Goal: Task Accomplishment & Management: Use online tool/utility

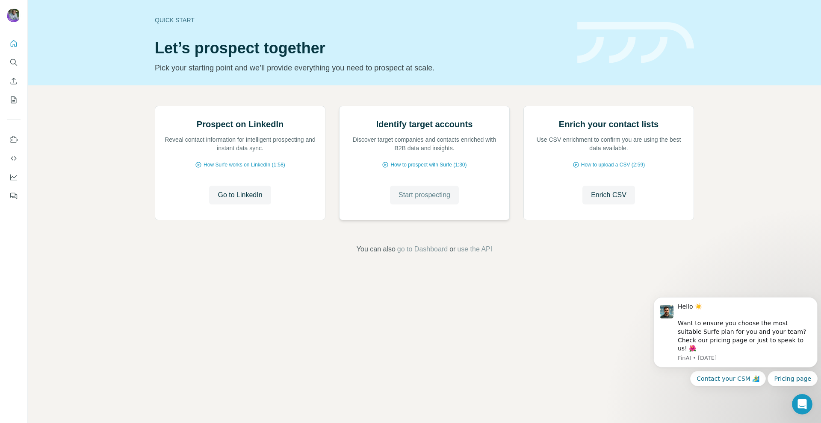
click at [429, 200] on span "Start prospecting" at bounding box center [424, 195] width 52 height 10
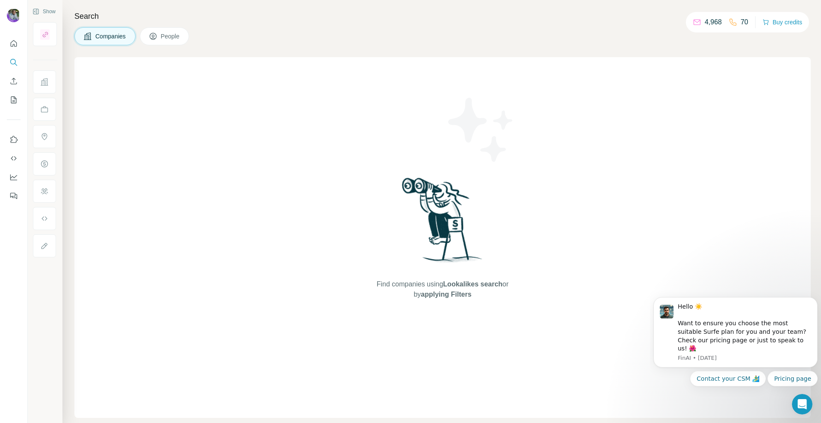
click at [114, 35] on span "Companies" at bounding box center [110, 36] width 31 height 9
click at [106, 34] on span "Companies" at bounding box center [110, 36] width 31 height 9
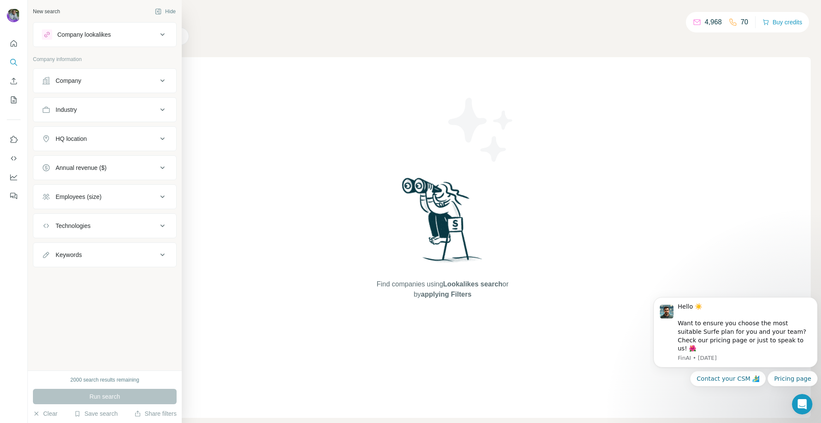
click at [126, 86] on button "Company" at bounding box center [104, 81] width 143 height 21
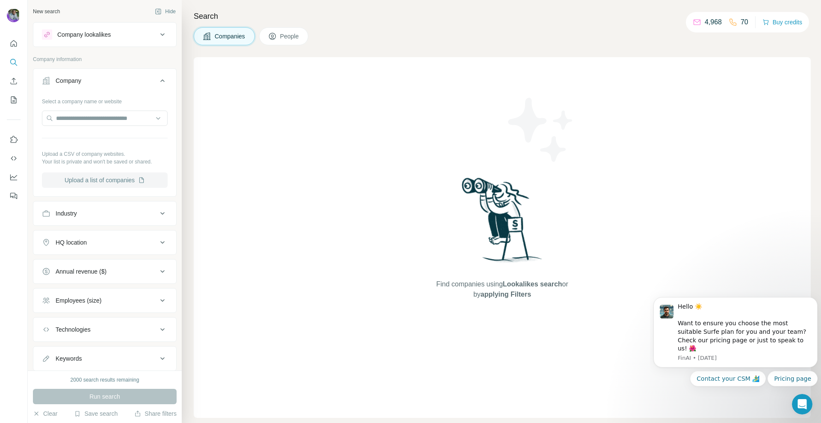
click at [115, 182] on button "Upload a list of companies" at bounding box center [105, 180] width 126 height 15
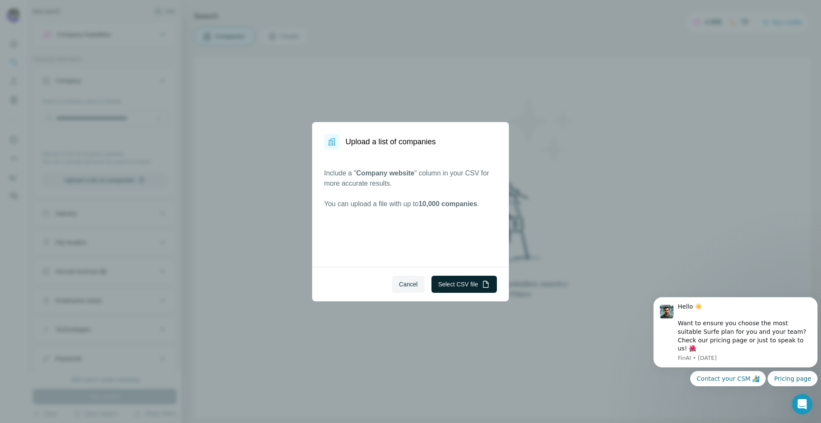
click at [452, 281] on button "Select CSV file" at bounding box center [463, 284] width 65 height 17
click at [453, 285] on button "Select CSV file" at bounding box center [463, 284] width 65 height 17
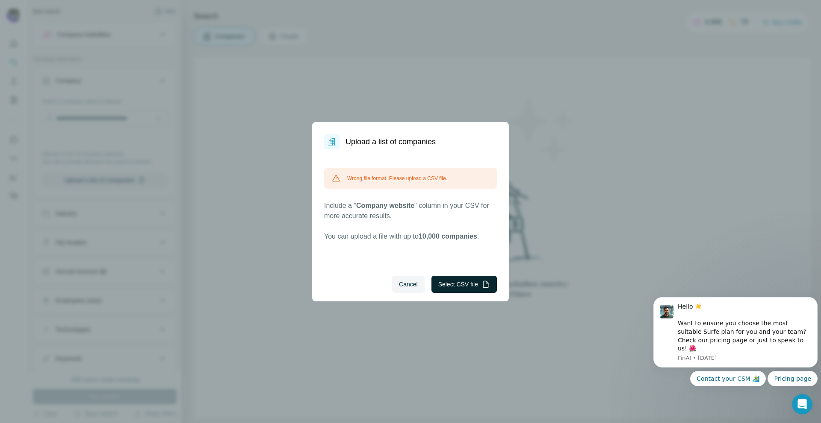
click at [463, 282] on button "Select CSV file" at bounding box center [463, 284] width 65 height 17
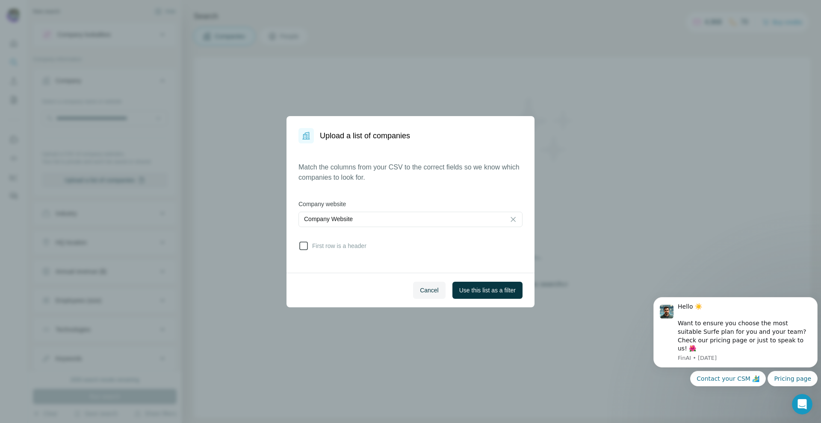
click at [303, 244] on icon at bounding box center [303, 246] width 10 height 10
click at [485, 290] on span "Use this list as a filter" at bounding box center [487, 290] width 56 height 9
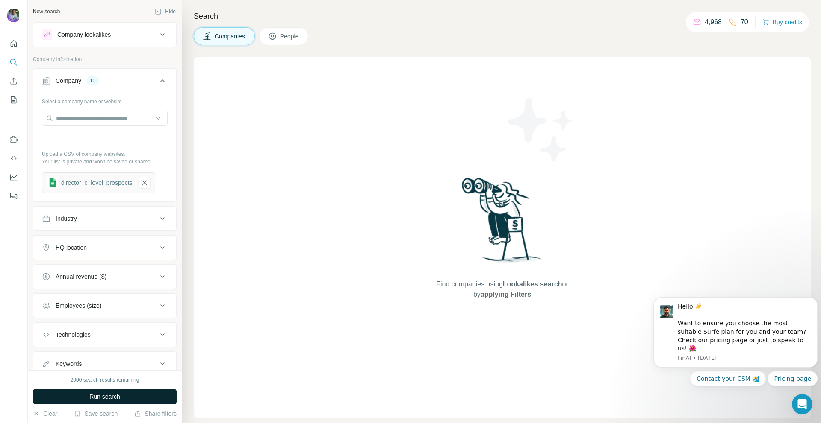
click at [144, 394] on button "Run search" at bounding box center [105, 396] width 144 height 15
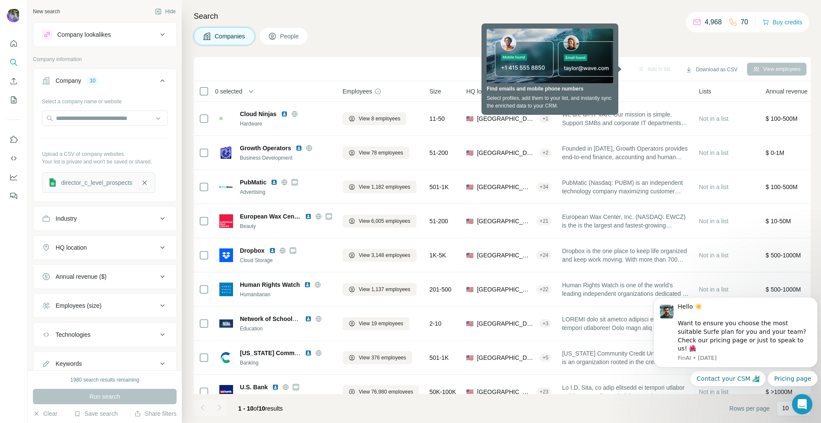
click at [629, 24] on div "Search Companies People Sync to Salesforce Add to list Download as CSV View emp…" at bounding box center [501, 211] width 639 height 423
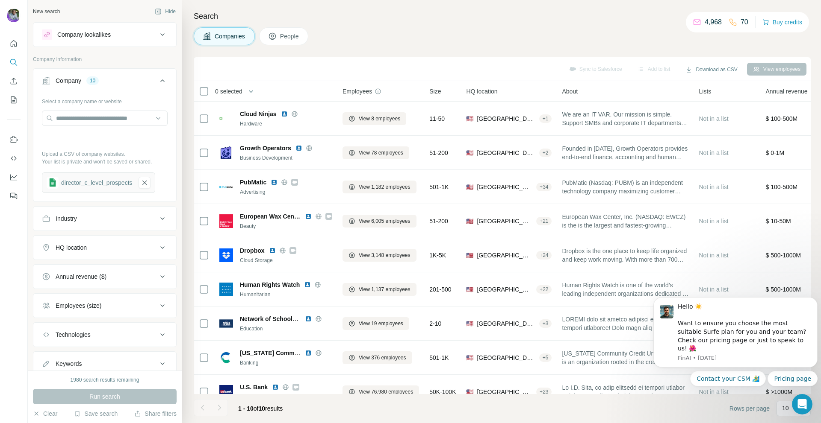
click at [287, 40] on span "People" at bounding box center [290, 36] width 20 height 9
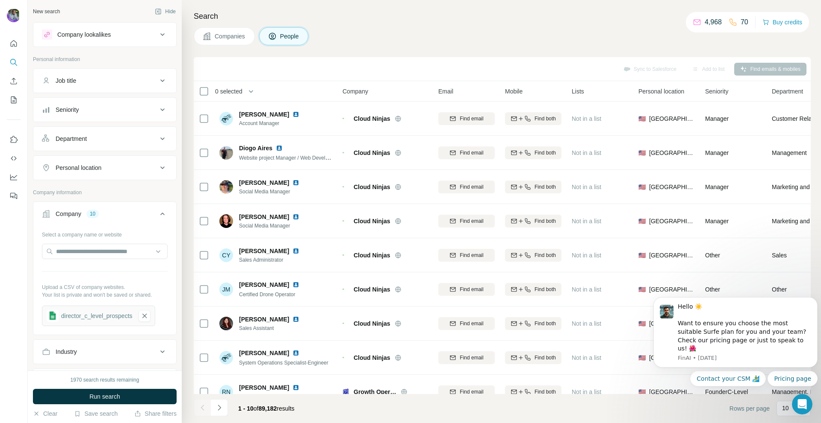
click at [160, 110] on icon at bounding box center [162, 110] width 4 height 3
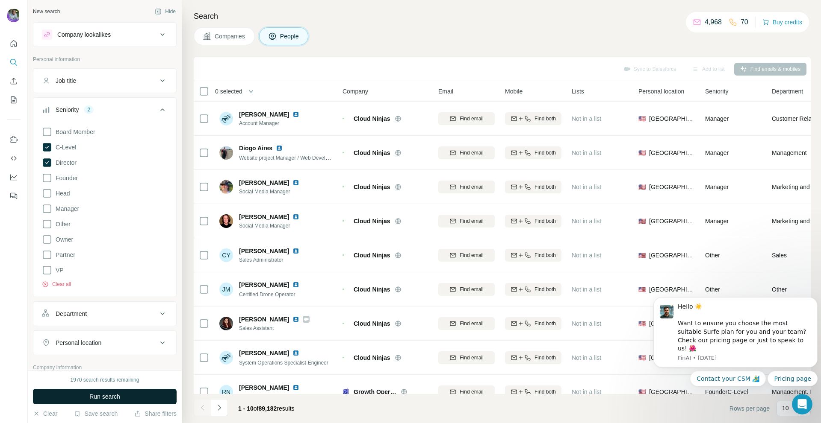
click at [144, 401] on button "Run search" at bounding box center [105, 396] width 144 height 15
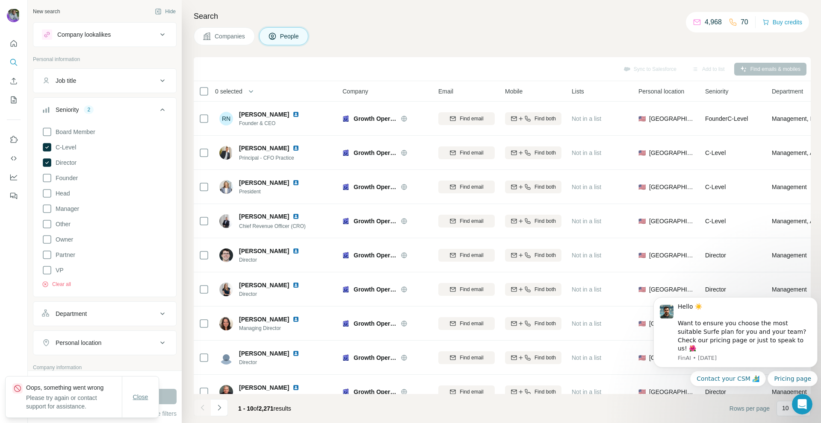
click at [151, 394] on button "Close" at bounding box center [140, 397] width 27 height 15
click at [47, 163] on icon at bounding box center [47, 163] width 9 height 9
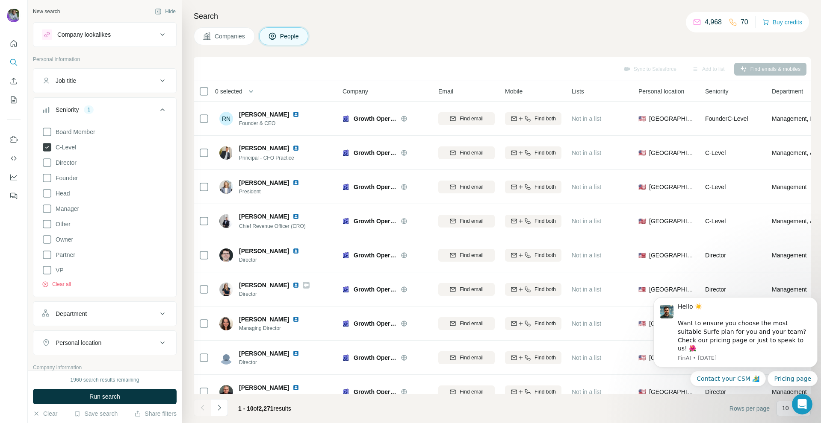
click at [45, 145] on icon at bounding box center [47, 147] width 9 height 9
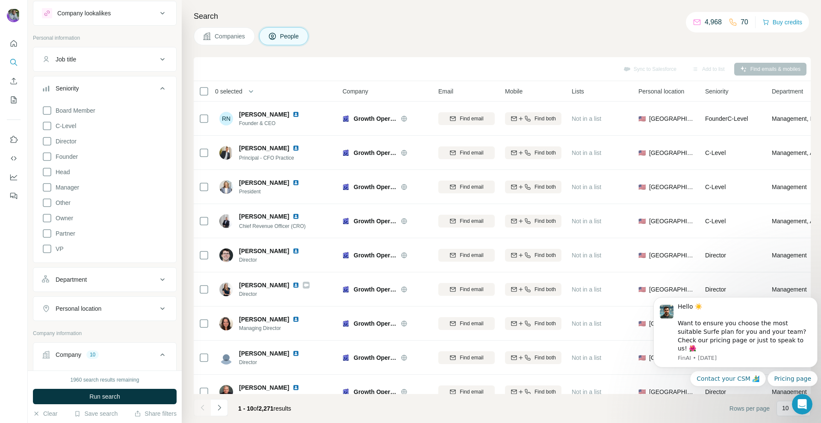
scroll to position [43, 0]
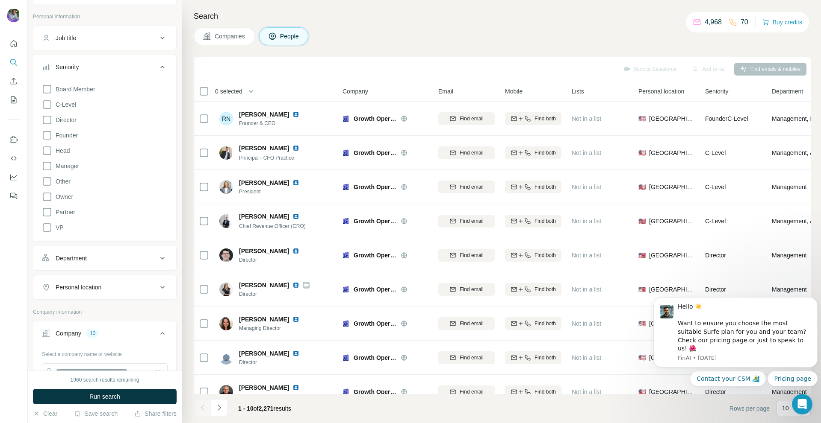
click at [149, 263] on button "Department" at bounding box center [104, 258] width 143 height 21
click at [52, 107] on span "C-Level" at bounding box center [64, 104] width 24 height 9
click at [49, 123] on icon at bounding box center [47, 120] width 10 height 10
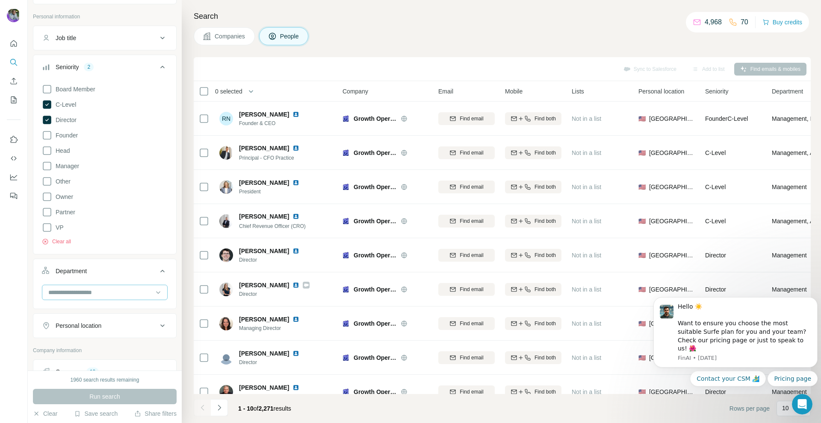
click at [130, 290] on input at bounding box center [100, 292] width 106 height 9
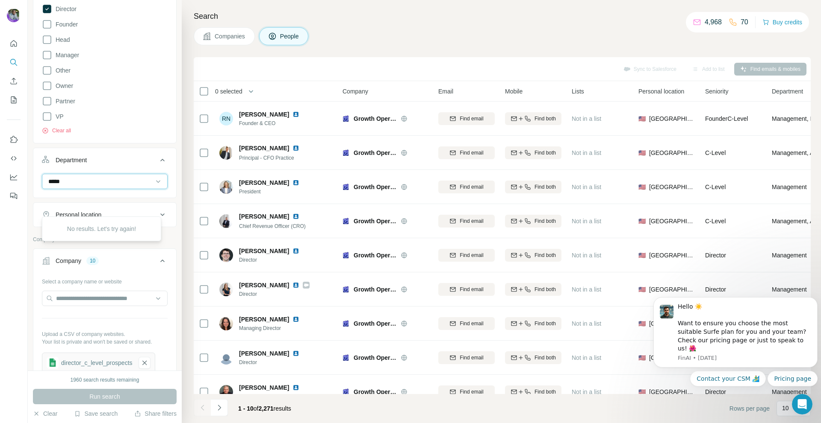
scroll to position [128, 0]
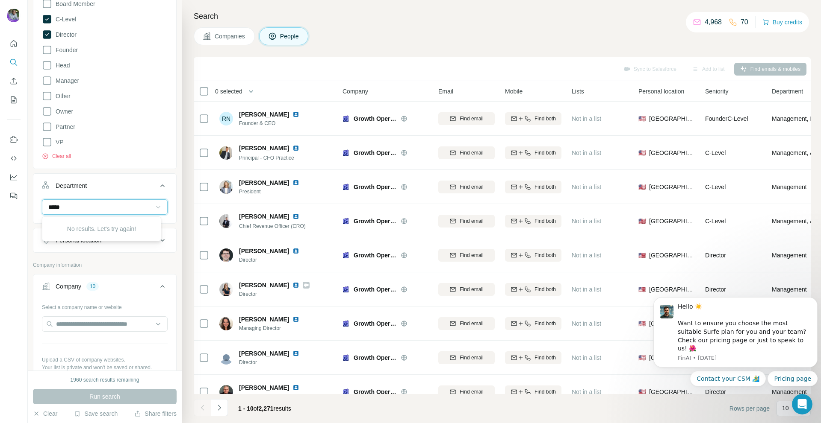
type input "*****"
click at [154, 204] on icon at bounding box center [158, 207] width 9 height 9
click at [72, 265] on div "HR" at bounding box center [101, 258] width 115 height 15
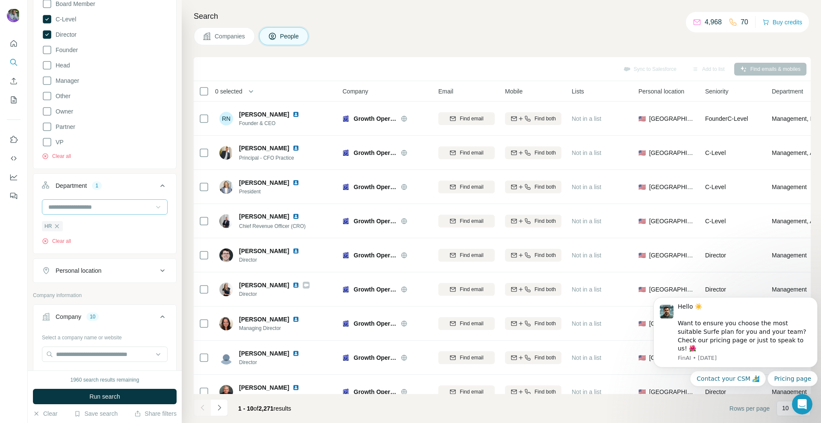
click at [154, 206] on icon at bounding box center [158, 207] width 9 height 9
click at [123, 228] on div "Founder/Owner" at bounding box center [101, 228] width 105 height 9
click at [155, 203] on icon at bounding box center [158, 207] width 9 height 9
click at [105, 245] on div "Operations" at bounding box center [101, 250] width 115 height 15
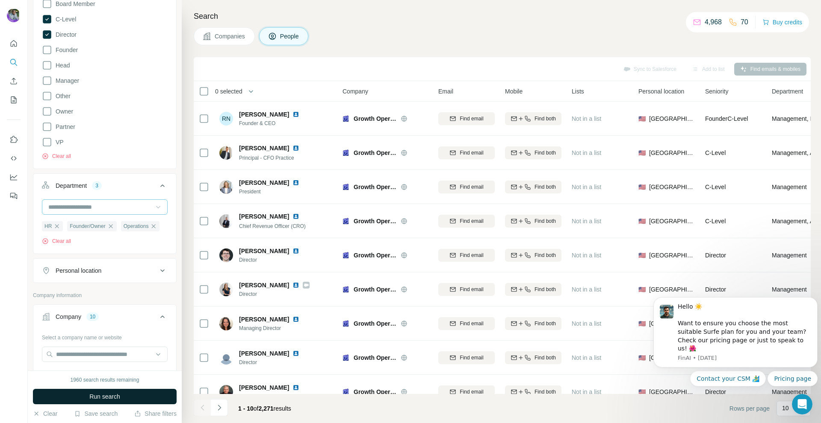
click at [111, 398] on span "Run search" at bounding box center [104, 397] width 31 height 9
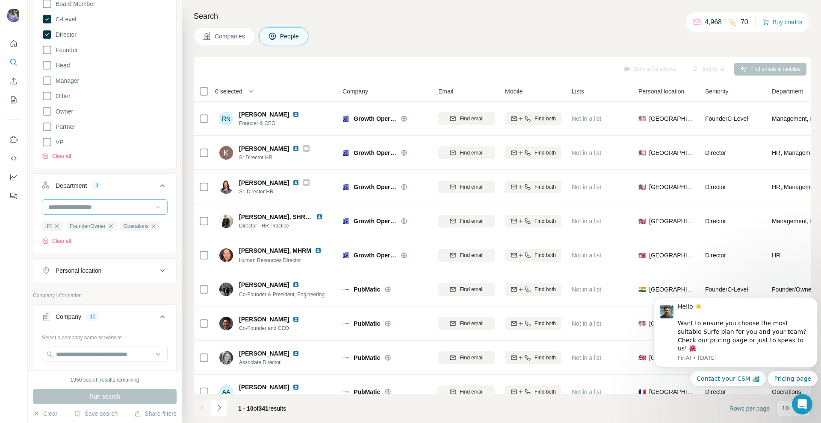
click at [224, 38] on span "Companies" at bounding box center [230, 36] width 31 height 9
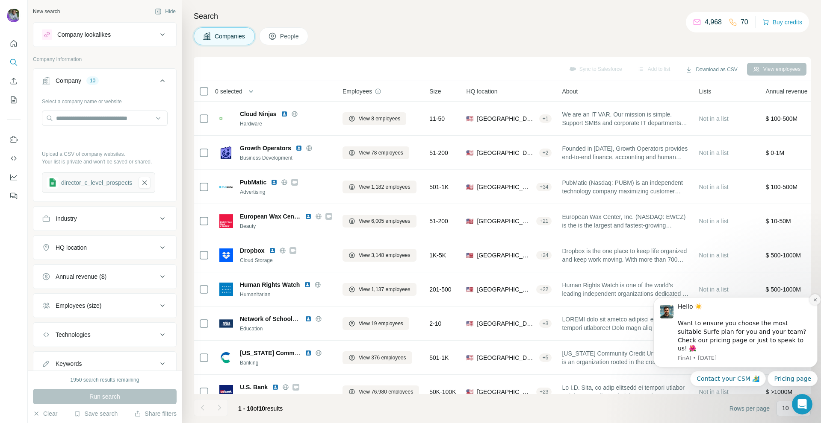
click at [812, 306] on button "Dismiss notification" at bounding box center [814, 299] width 11 height 11
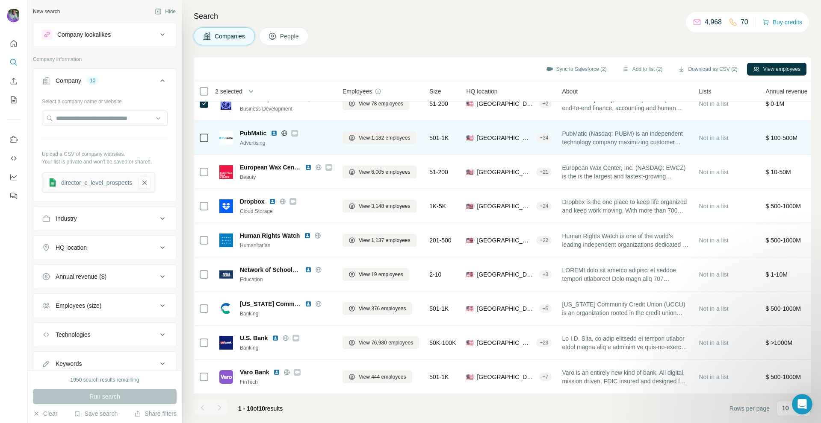
scroll to position [53, 0]
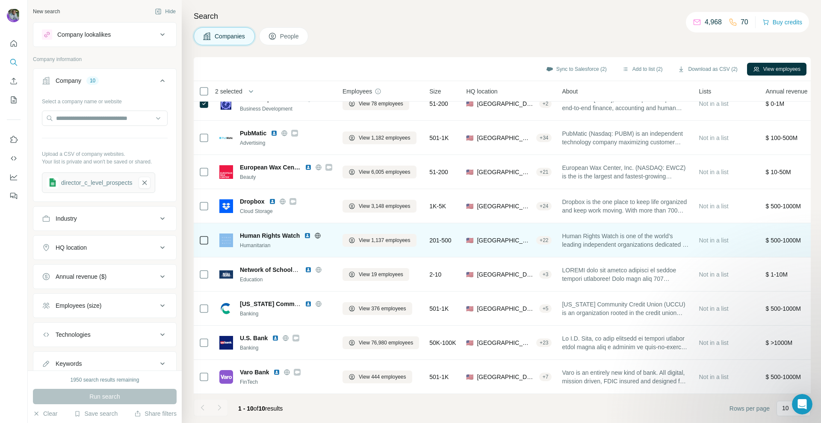
click at [208, 237] on div at bounding box center [204, 240] width 10 height 10
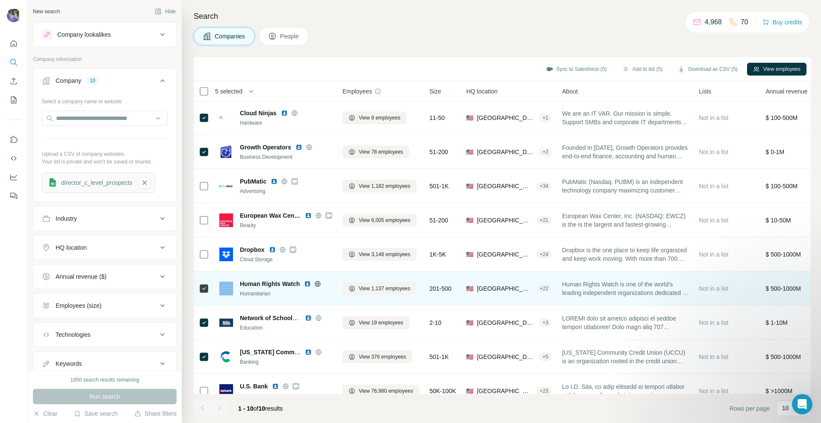
scroll to position [0, 0]
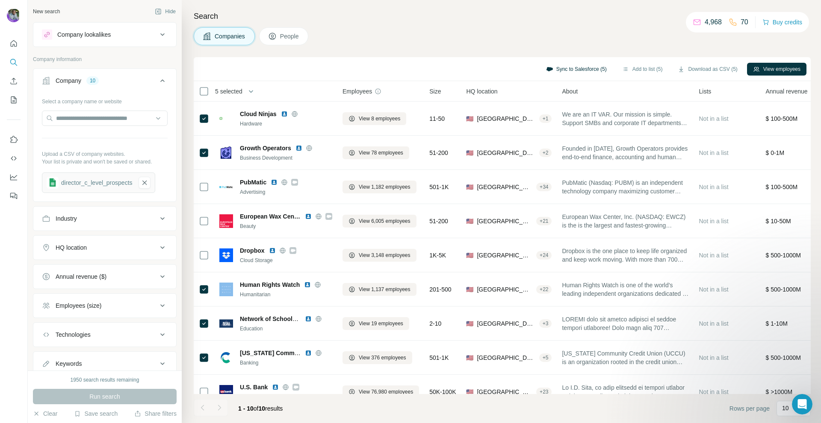
click at [579, 66] on button "Sync to Salesforce (5)" at bounding box center [576, 69] width 73 height 13
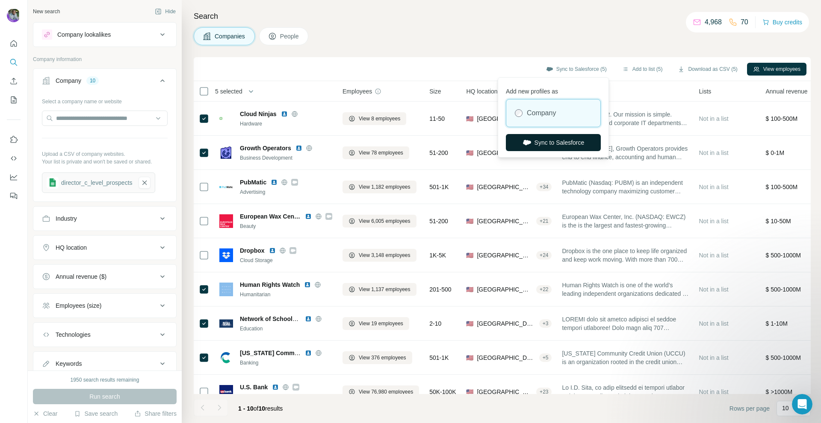
click at [561, 142] on button "Sync to Salesforce" at bounding box center [553, 142] width 95 height 17
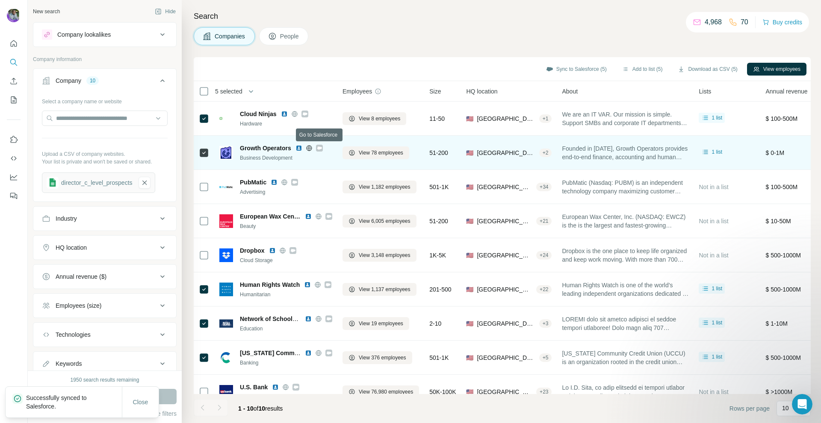
click at [319, 147] on icon at bounding box center [319, 148] width 5 height 3
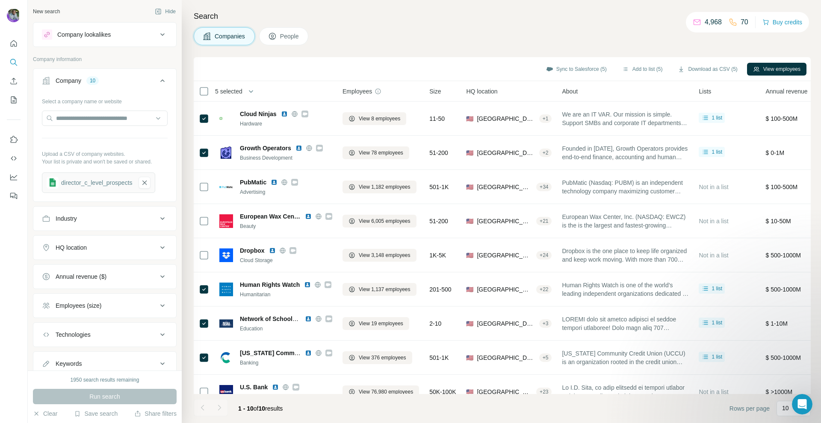
click at [279, 37] on button "People" at bounding box center [284, 36] width 50 height 18
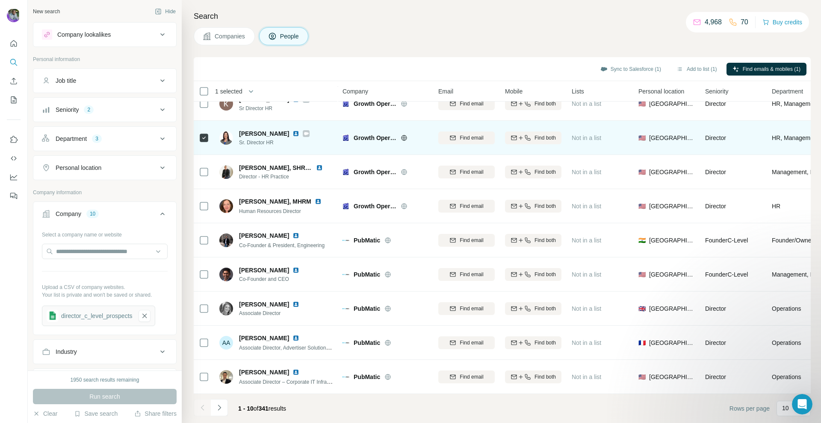
scroll to position [53, 0]
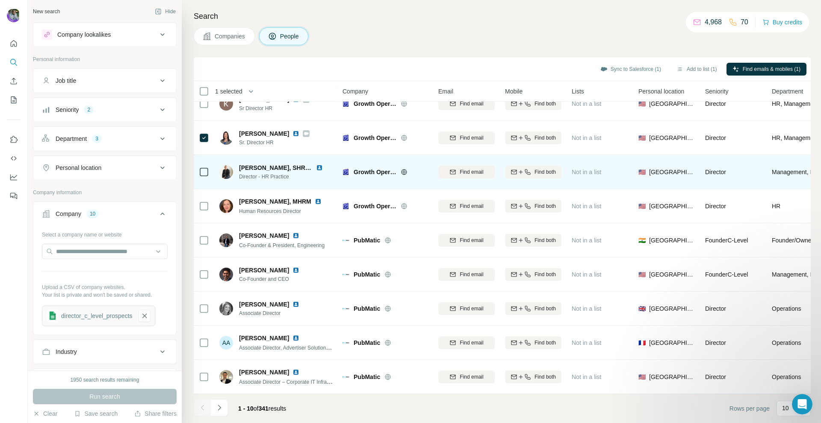
click at [214, 167] on td at bounding box center [204, 172] width 21 height 34
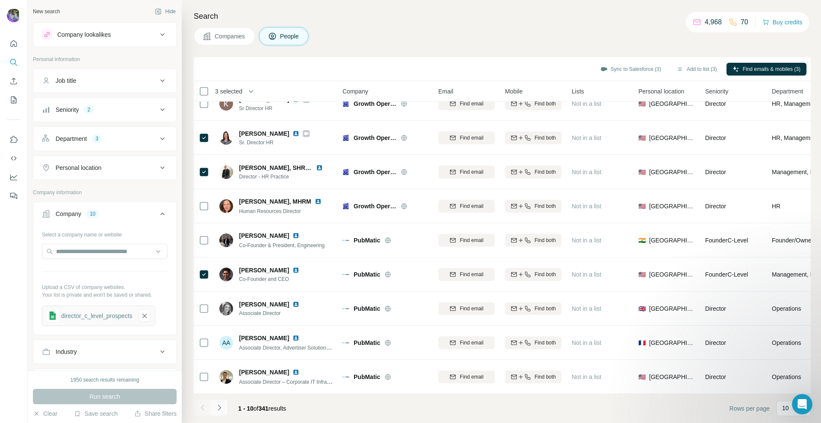
click at [225, 410] on button "Navigate to next page" at bounding box center [219, 408] width 17 height 17
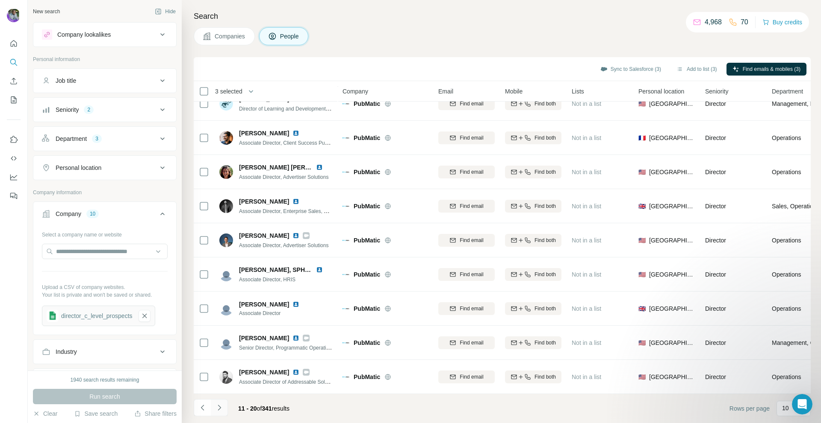
click at [216, 412] on icon "Navigate to next page" at bounding box center [219, 408] width 9 height 9
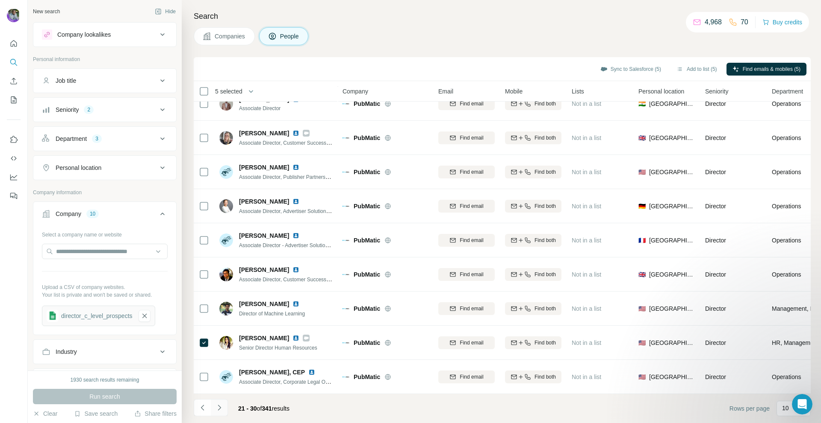
click at [218, 408] on icon "Navigate to next page" at bounding box center [219, 408] width 9 height 9
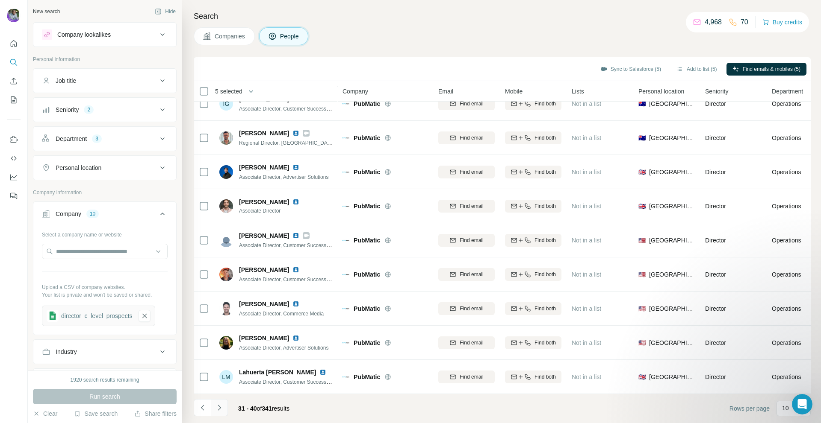
click at [224, 406] on button "Navigate to next page" at bounding box center [219, 408] width 17 height 17
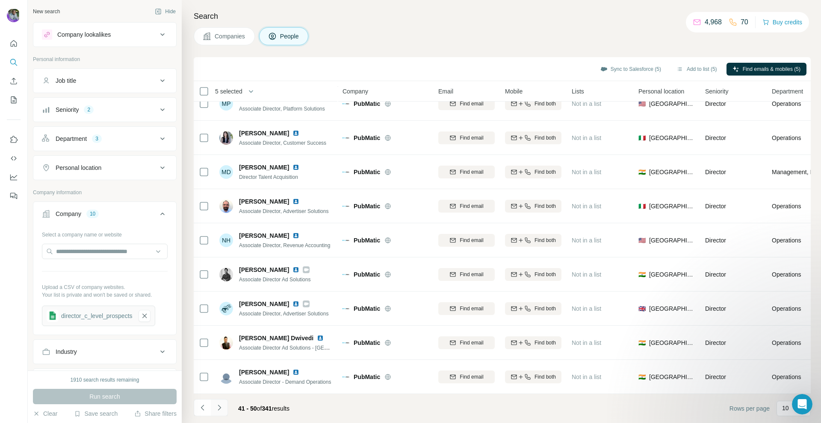
click at [223, 406] on icon "Navigate to next page" at bounding box center [219, 408] width 9 height 9
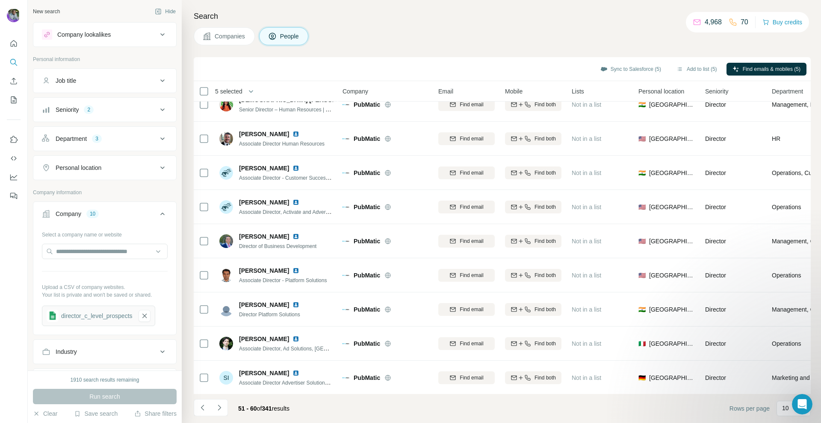
scroll to position [0, 0]
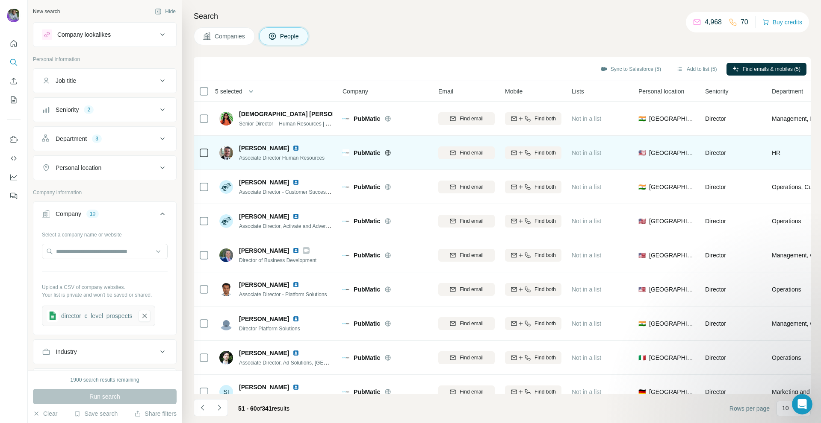
click at [209, 152] on td at bounding box center [204, 153] width 21 height 34
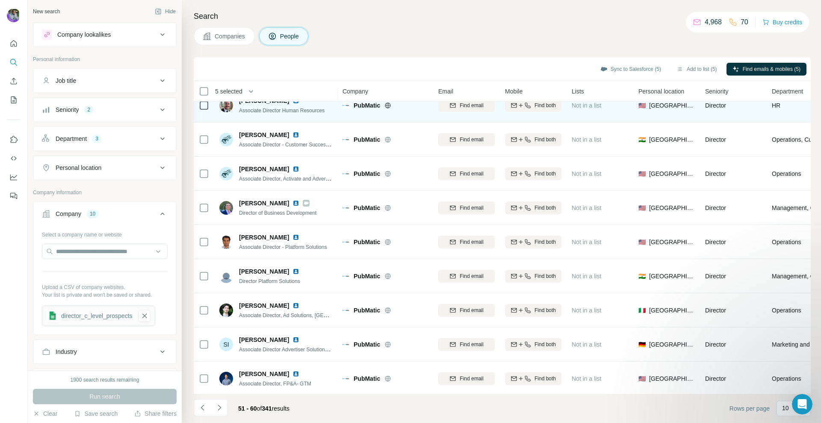
scroll to position [53, 0]
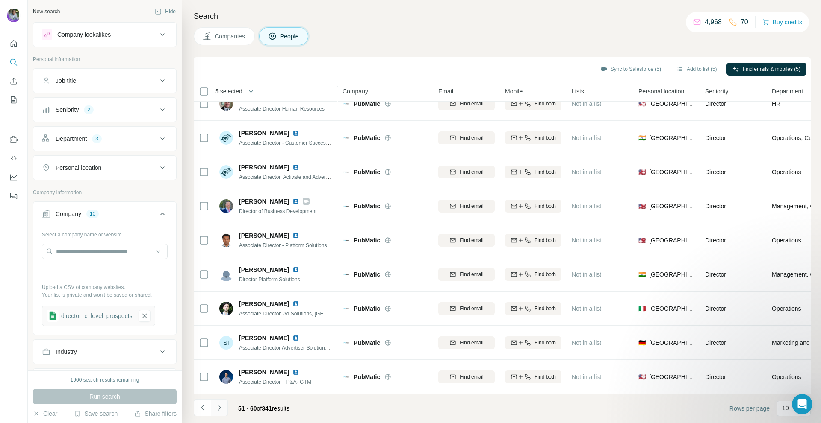
click at [219, 408] on icon "Navigate to next page" at bounding box center [219, 408] width 9 height 9
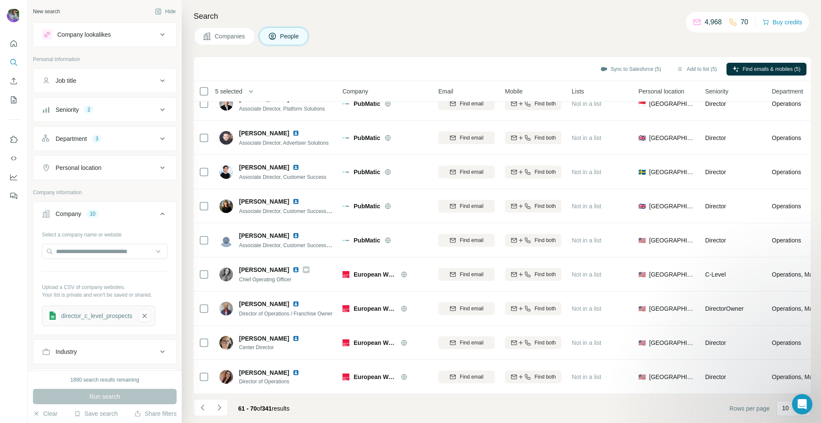
click at [158, 171] on icon at bounding box center [162, 168] width 10 height 10
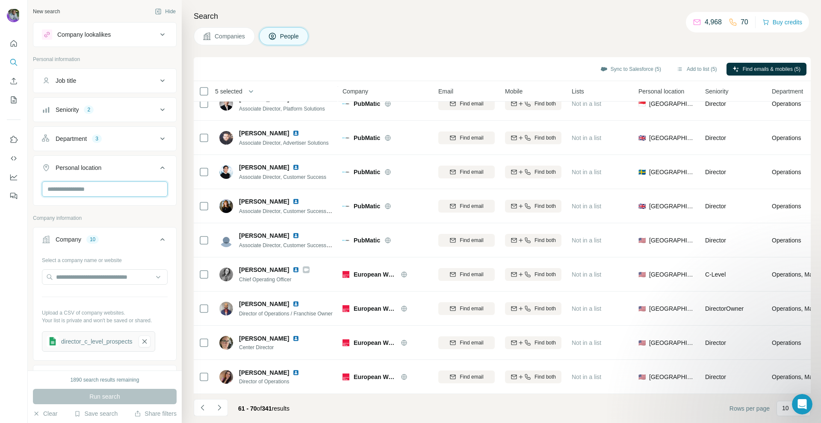
click at [134, 191] on input "text" at bounding box center [105, 189] width 126 height 15
type input "******"
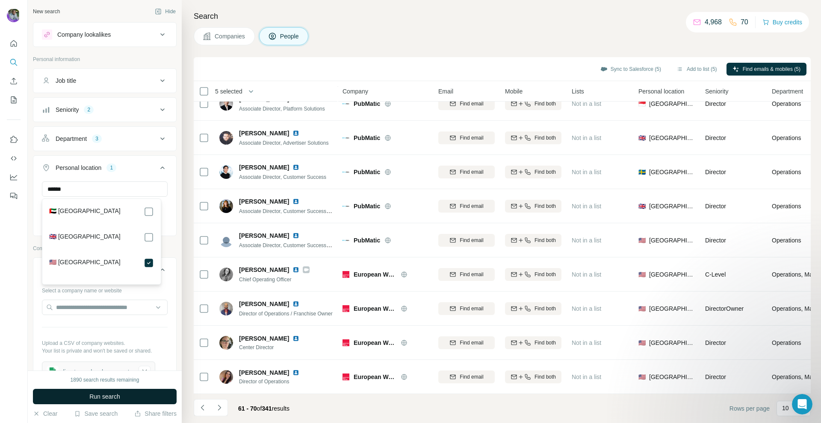
click at [126, 396] on button "Run search" at bounding box center [105, 396] width 144 height 15
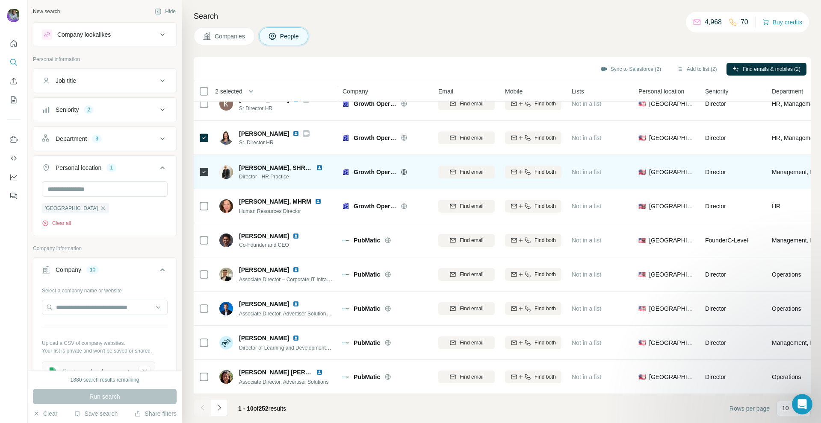
scroll to position [53, 0]
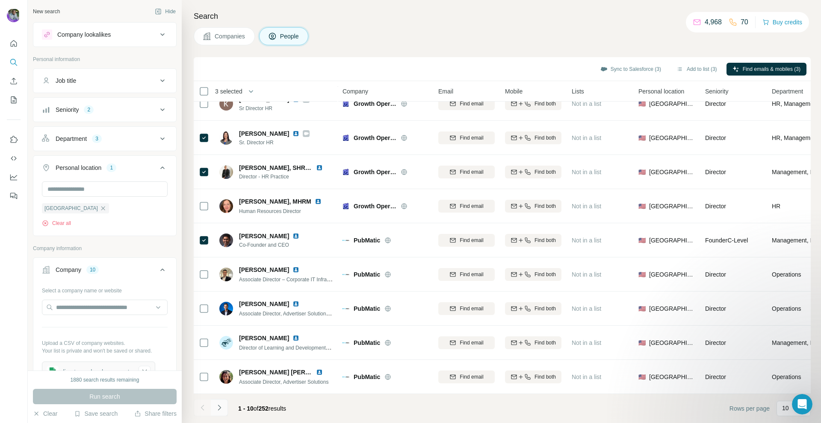
click at [219, 409] on icon "Navigate to next page" at bounding box center [219, 408] width 9 height 9
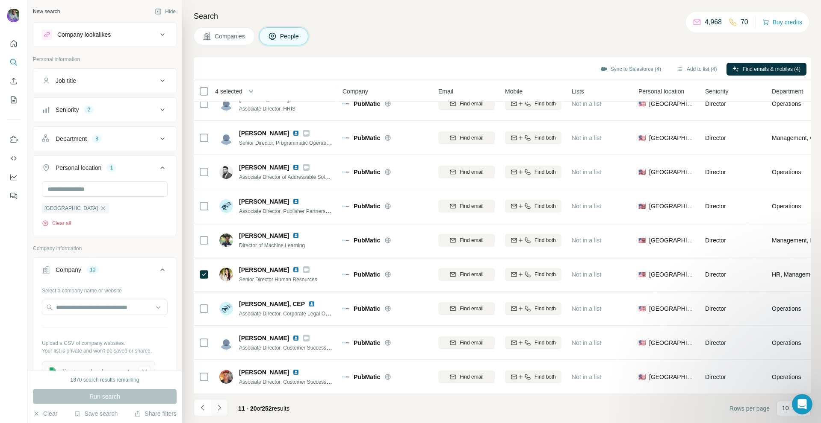
click at [223, 410] on icon "Navigate to next page" at bounding box center [219, 408] width 9 height 9
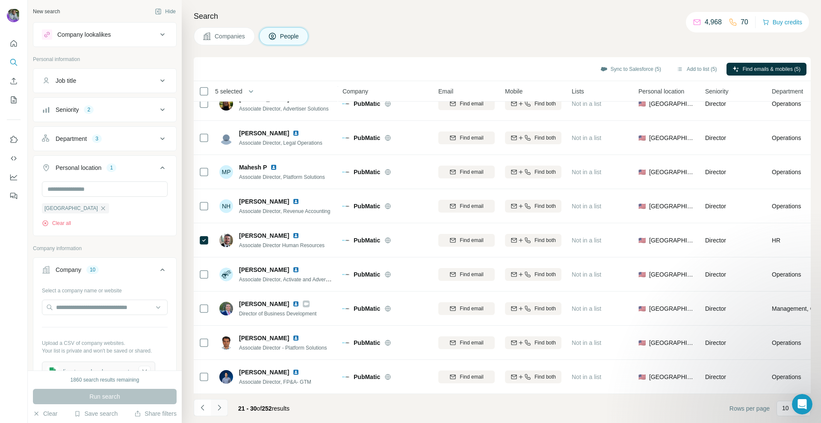
click at [222, 406] on icon "Navigate to next page" at bounding box center [219, 408] width 9 height 9
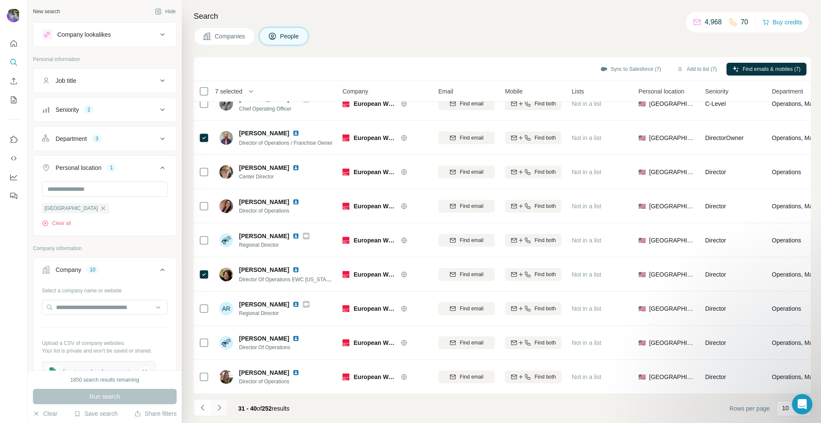
click at [223, 406] on icon "Navigate to next page" at bounding box center [219, 408] width 9 height 9
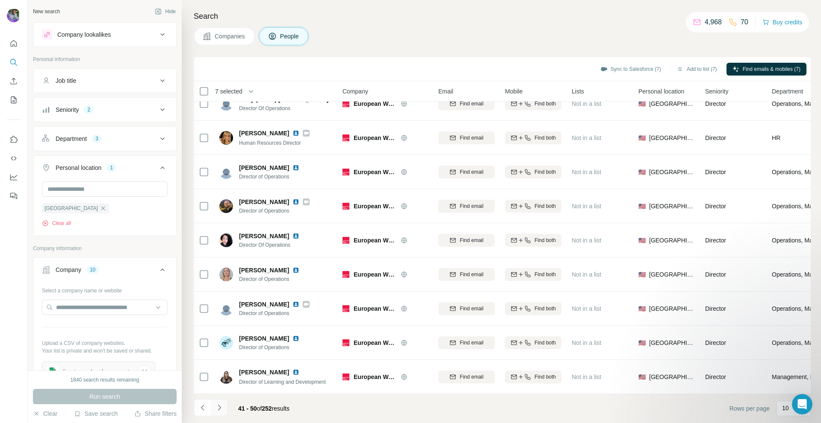
click at [216, 409] on icon "Navigate to next page" at bounding box center [219, 408] width 9 height 9
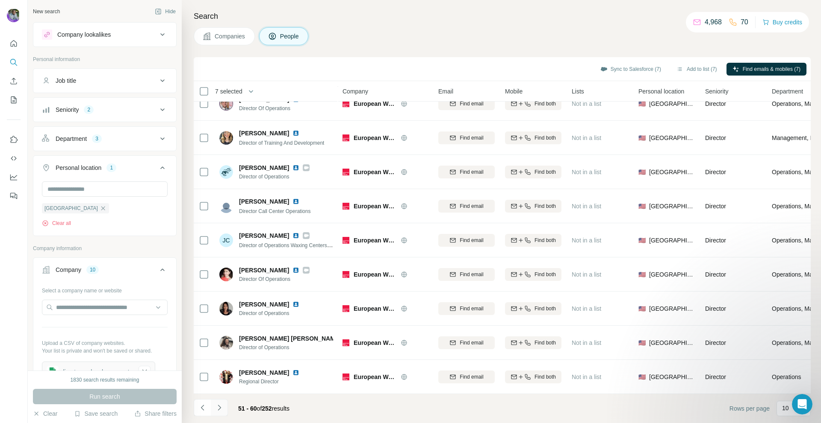
click at [224, 409] on button "Navigate to next page" at bounding box center [219, 408] width 17 height 17
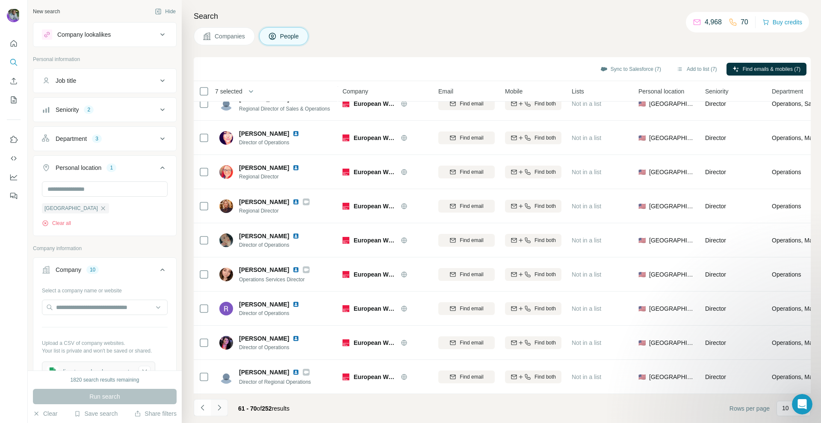
click at [224, 410] on button "Navigate to next page" at bounding box center [219, 408] width 17 height 17
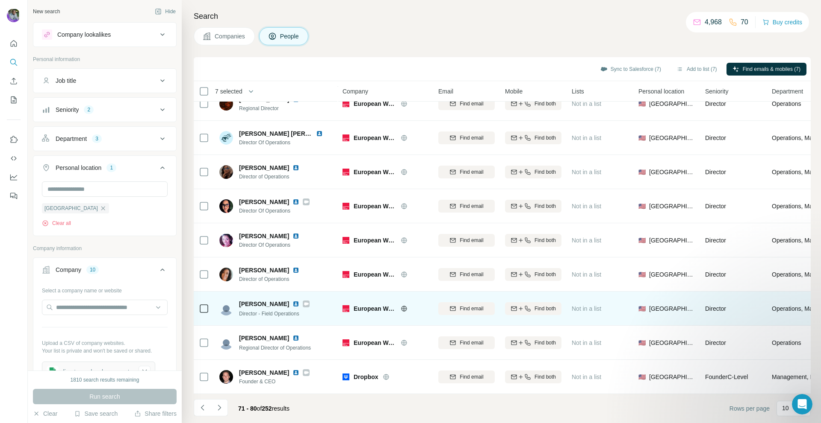
click at [211, 304] on td at bounding box center [204, 309] width 21 height 34
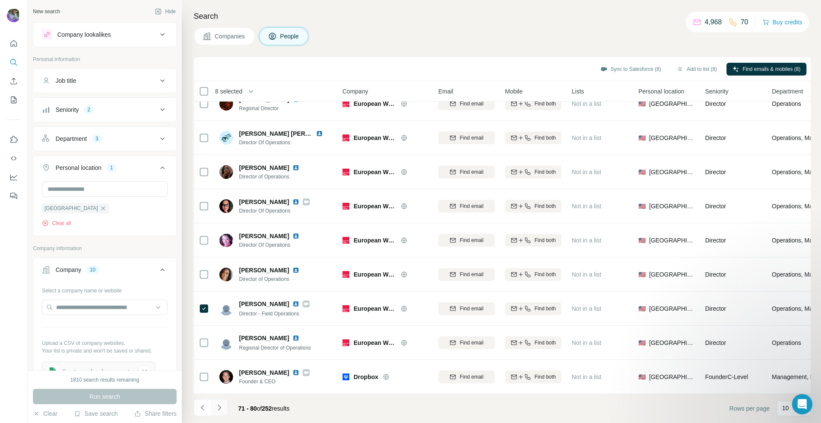
click at [218, 411] on icon "Navigate to next page" at bounding box center [219, 408] width 9 height 9
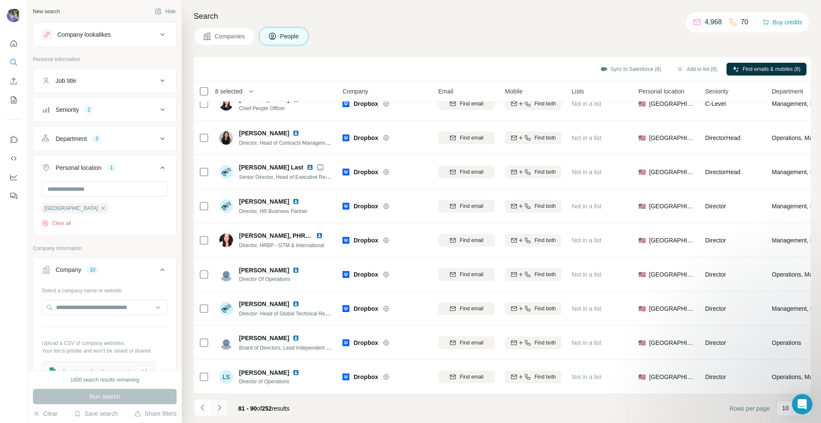
click at [221, 409] on icon "Navigate to next page" at bounding box center [219, 408] width 9 height 9
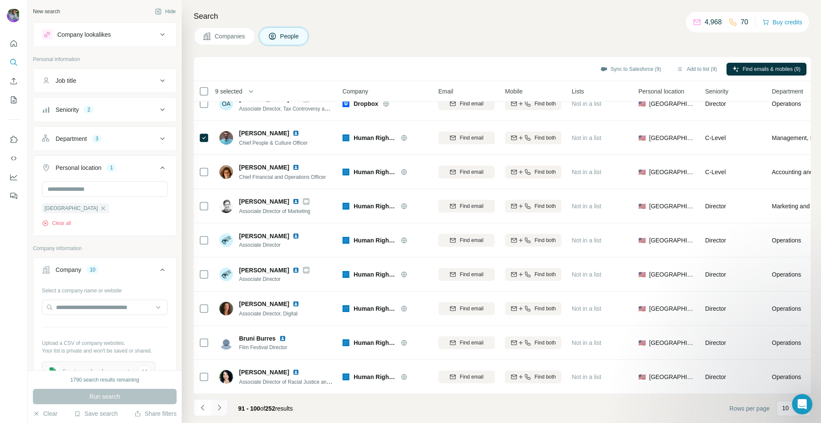
click at [217, 409] on icon "Navigate to next page" at bounding box center [219, 408] width 9 height 9
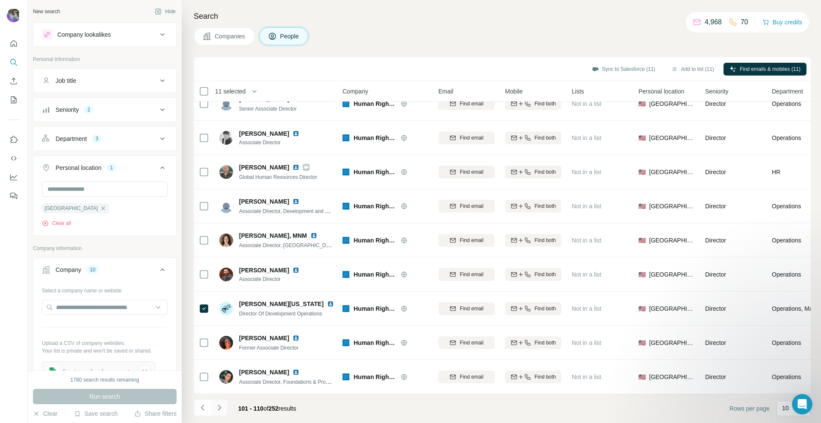
click at [220, 407] on icon "Navigate to next page" at bounding box center [219, 408] width 9 height 9
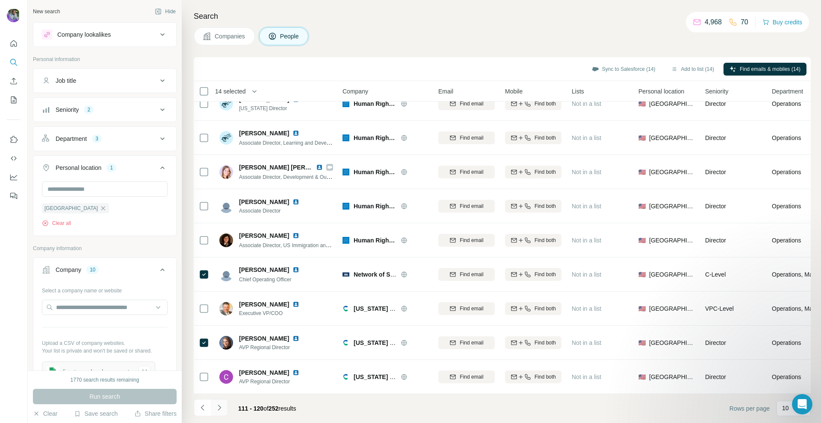
click at [219, 411] on icon "Navigate to next page" at bounding box center [219, 408] width 9 height 9
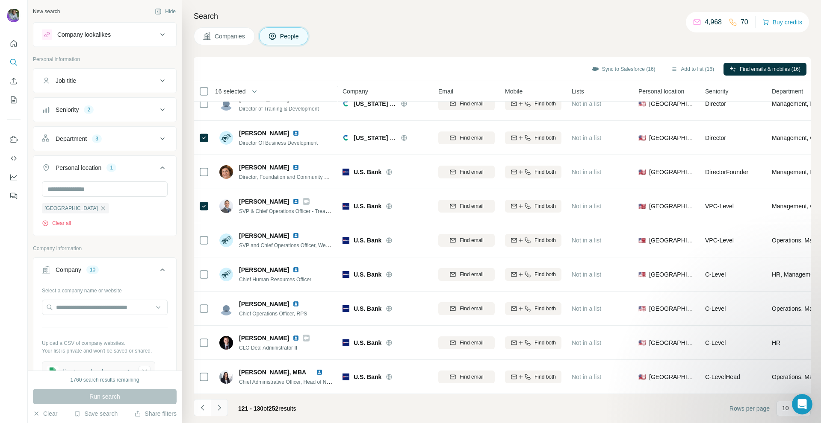
click at [223, 412] on icon "Navigate to next page" at bounding box center [219, 408] width 9 height 9
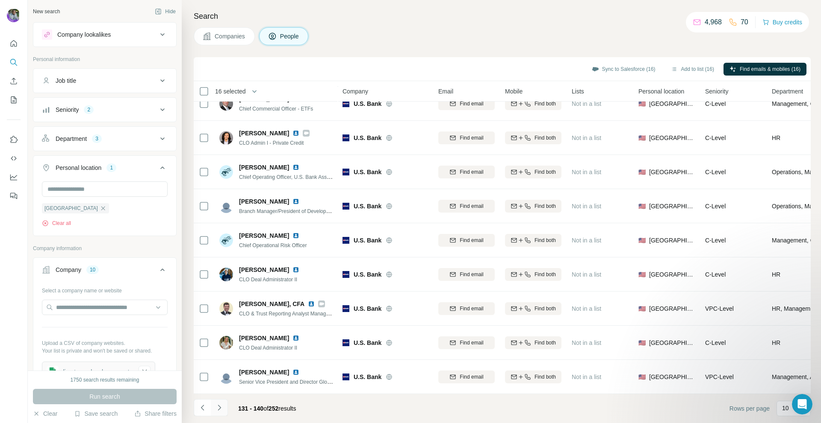
click at [222, 405] on icon "Navigate to next page" at bounding box center [219, 408] width 9 height 9
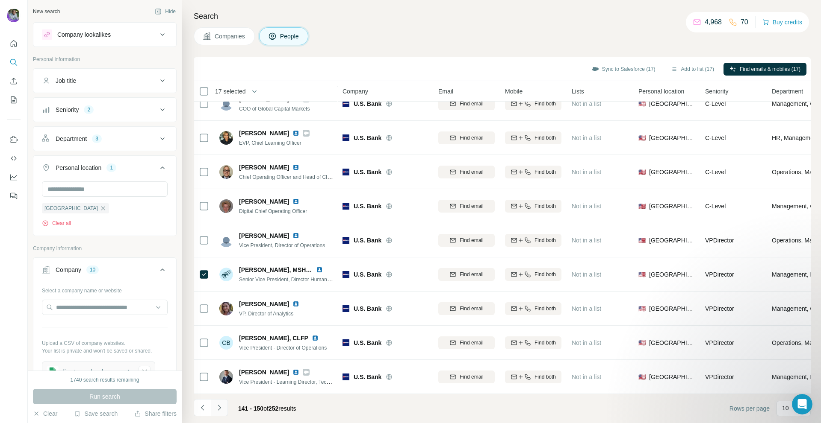
click at [217, 411] on icon "Navigate to next page" at bounding box center [219, 408] width 9 height 9
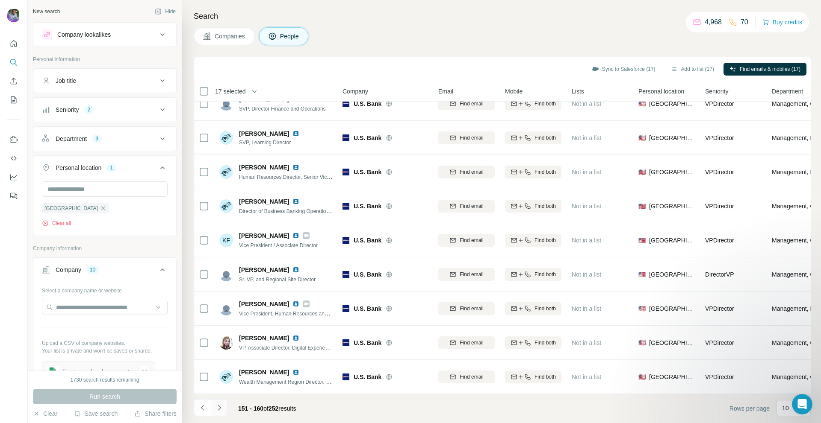
click at [216, 406] on icon "Navigate to next page" at bounding box center [219, 408] width 9 height 9
click at [219, 407] on icon "Navigate to next page" at bounding box center [219, 408] width 9 height 9
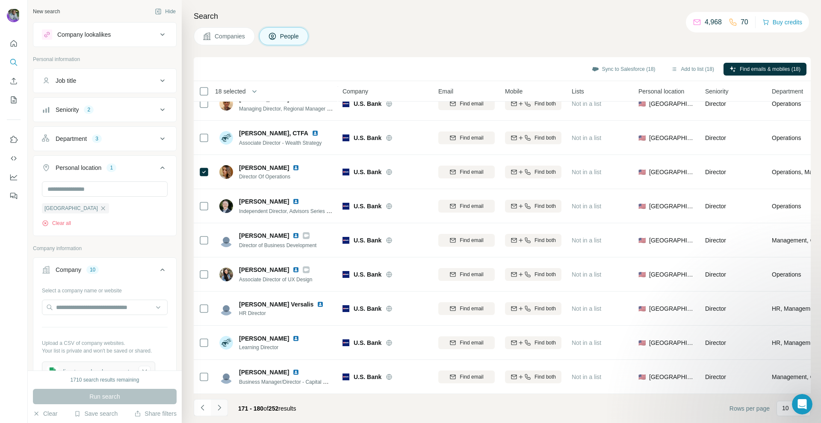
click at [221, 407] on icon "Navigate to next page" at bounding box center [219, 408] width 9 height 9
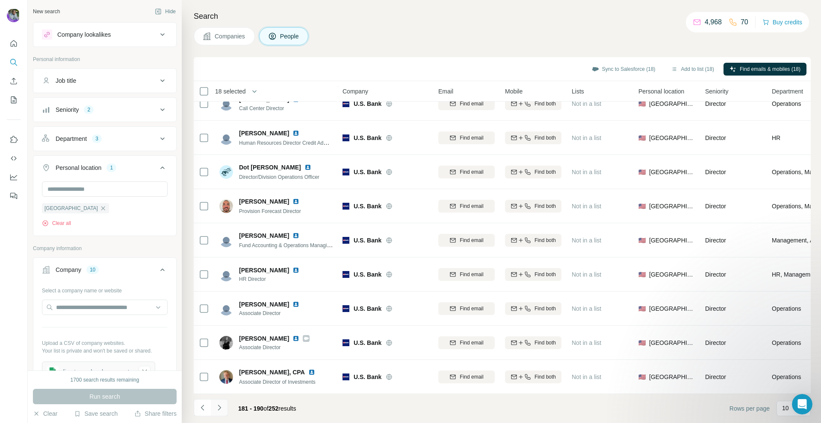
click at [215, 406] on icon "Navigate to next page" at bounding box center [219, 408] width 9 height 9
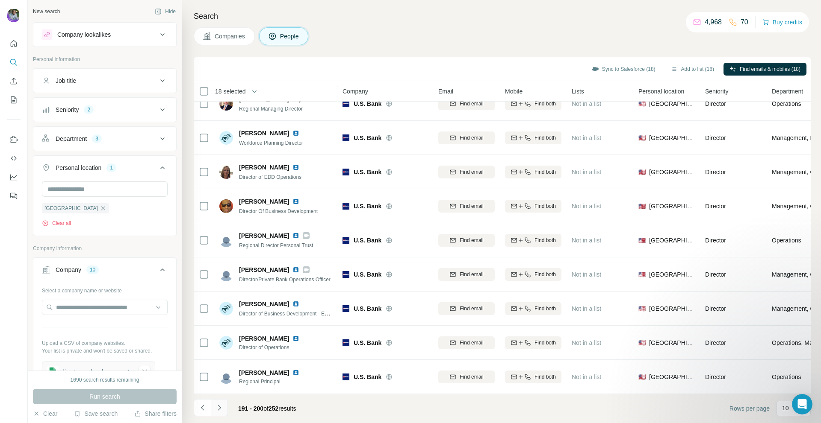
click at [221, 402] on button "Navigate to next page" at bounding box center [219, 408] width 17 height 17
click at [220, 409] on icon "Navigate to next page" at bounding box center [219, 408] width 9 height 9
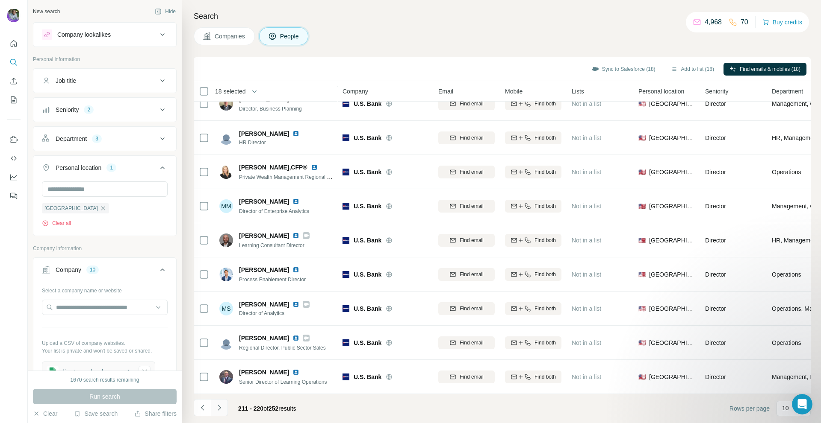
click at [218, 408] on icon "Navigate to next page" at bounding box center [219, 408] width 9 height 9
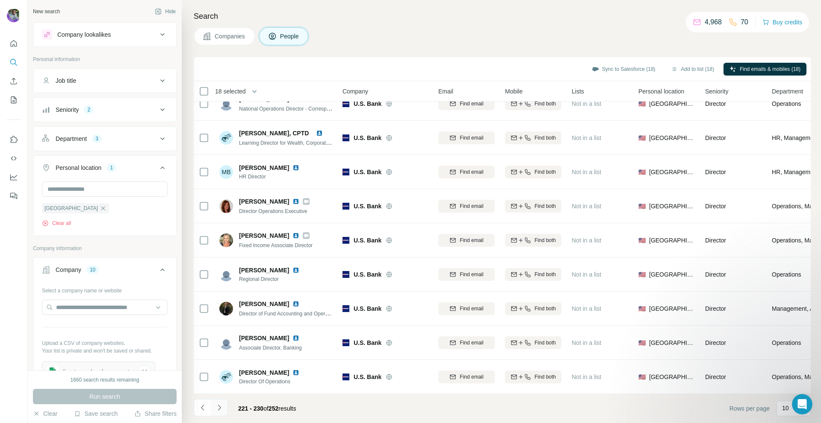
click at [220, 407] on icon "Navigate to next page" at bounding box center [219, 408] width 9 height 9
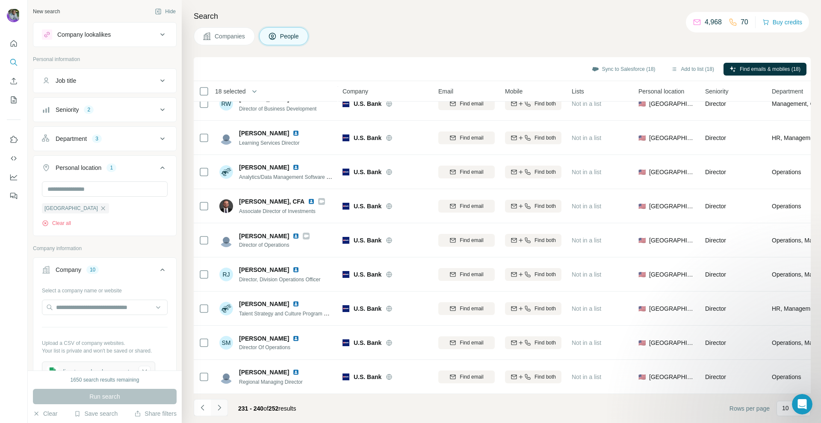
click at [224, 410] on button "Navigate to next page" at bounding box center [219, 408] width 17 height 17
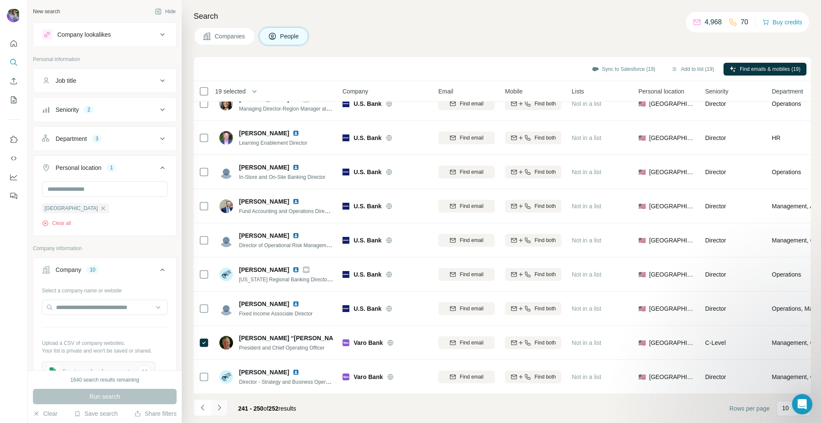
click at [218, 413] on button "Navigate to next page" at bounding box center [219, 408] width 17 height 17
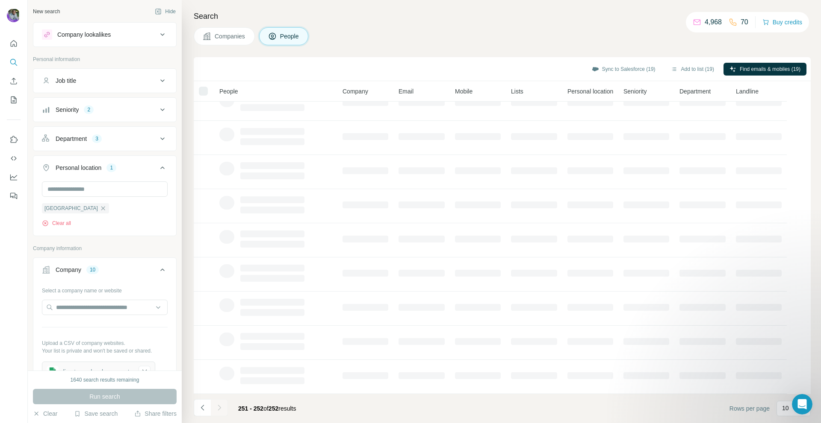
scroll to position [0, 0]
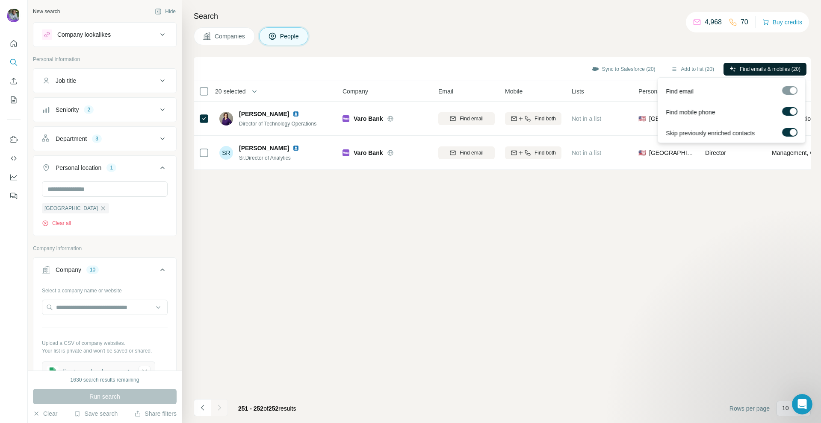
click at [772, 68] on span "Find emails & mobiles (20)" at bounding box center [769, 69] width 61 height 8
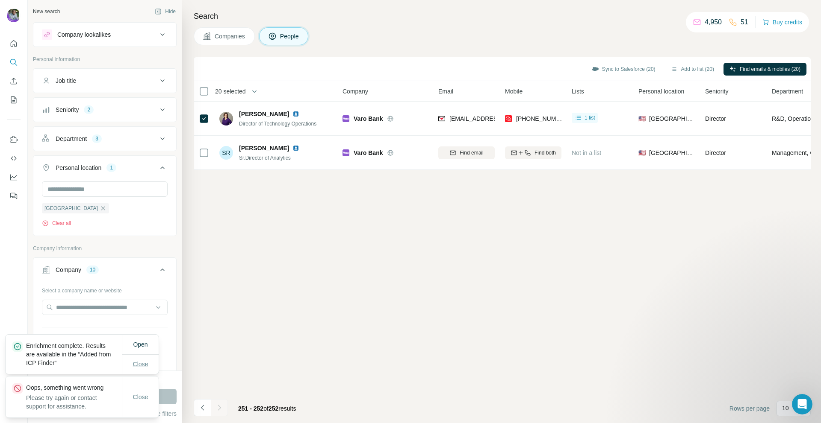
click at [138, 361] on span "Close" at bounding box center [140, 364] width 15 height 9
click at [136, 396] on span "Close" at bounding box center [140, 397] width 15 height 9
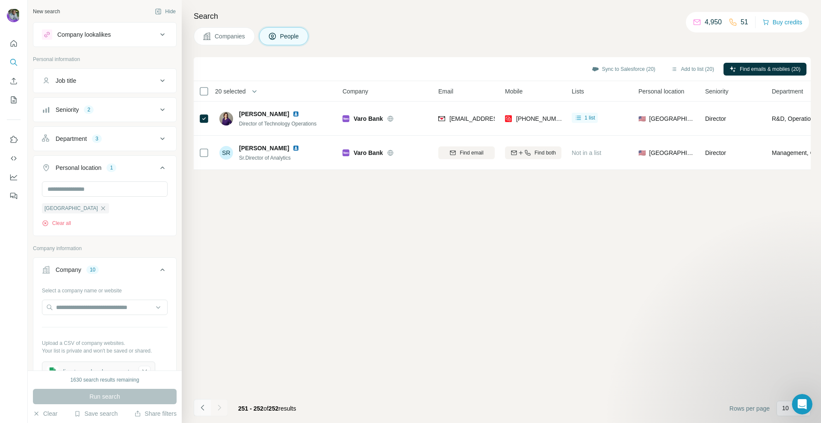
click at [197, 409] on button "Navigate to previous page" at bounding box center [202, 408] width 17 height 17
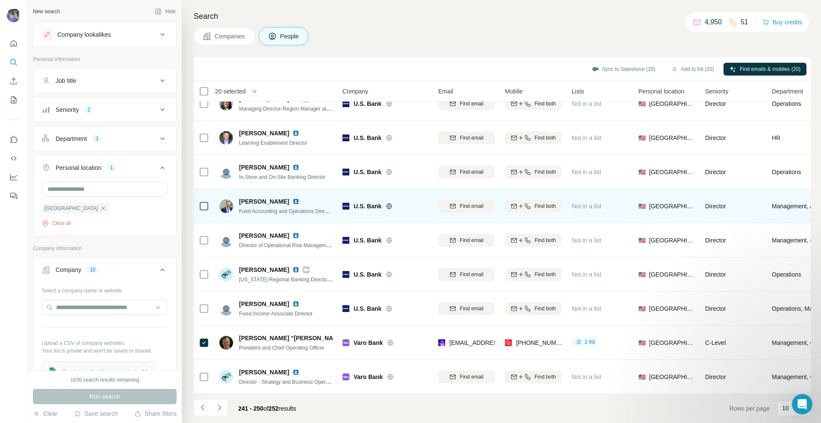
scroll to position [53, 0]
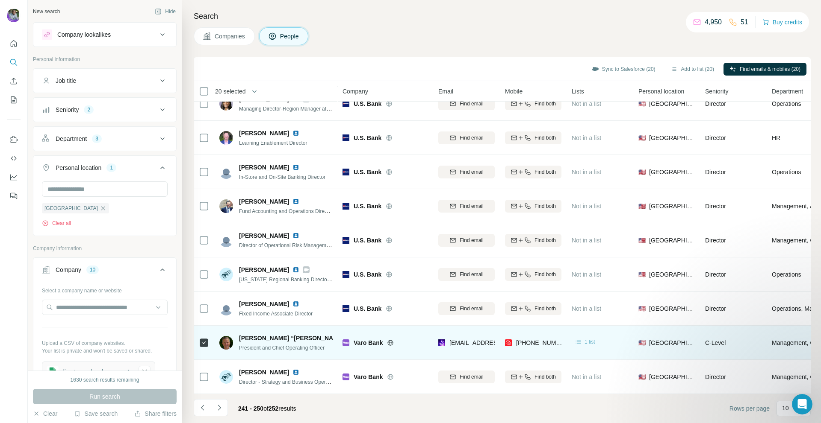
click at [588, 338] on span "1 list" at bounding box center [589, 342] width 11 height 8
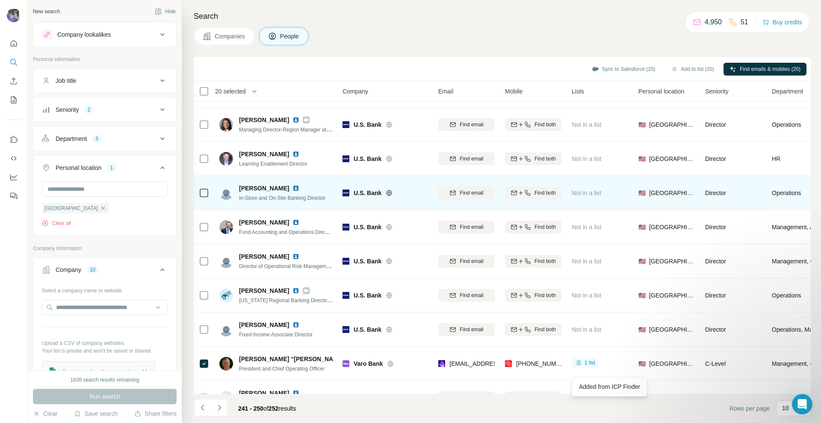
scroll to position [0, 0]
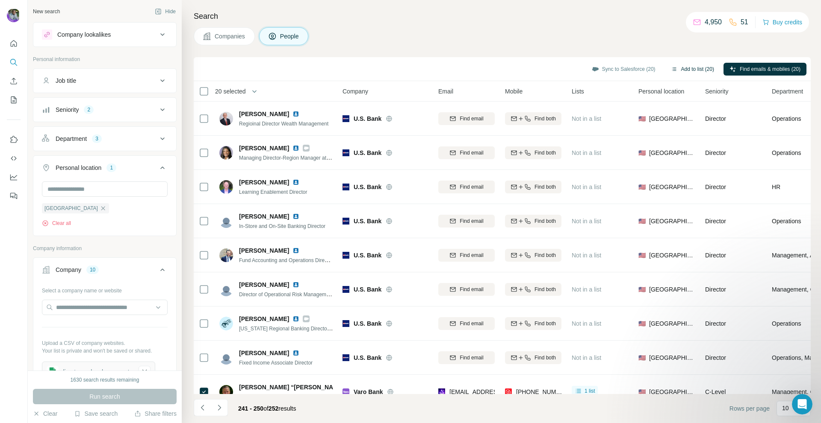
click at [674, 69] on button "Add to list (20)" at bounding box center [692, 69] width 55 height 13
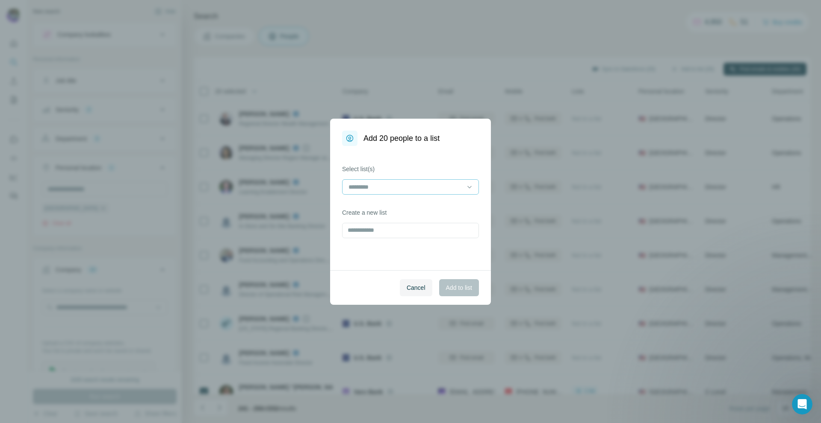
click at [401, 189] on input at bounding box center [404, 186] width 115 height 9
click at [439, 163] on div "Select list(s) Create a new list" at bounding box center [410, 208] width 161 height 124
click at [406, 229] on input "text" at bounding box center [410, 230] width 137 height 15
click at [363, 231] on input "text" at bounding box center [410, 230] width 137 height 15
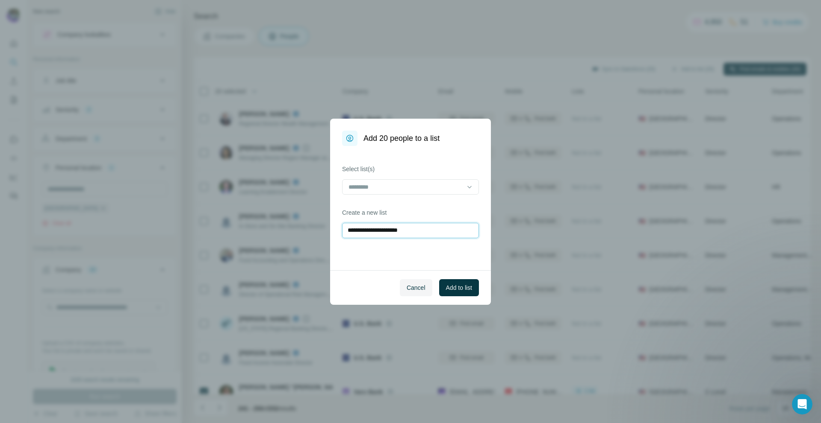
click at [376, 233] on input "**********" at bounding box center [410, 230] width 137 height 15
drag, startPoint x: 375, startPoint y: 232, endPoint x: 388, endPoint y: 232, distance: 12.4
click at [375, 232] on input "**********" at bounding box center [410, 230] width 137 height 15
click at [430, 231] on input "**********" at bounding box center [410, 230] width 137 height 15
type input "**********"
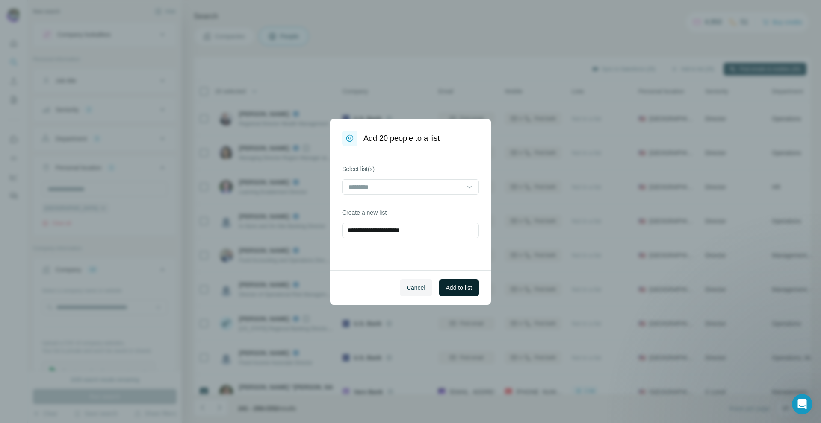
click at [456, 288] on span "Add to list" at bounding box center [459, 288] width 26 height 9
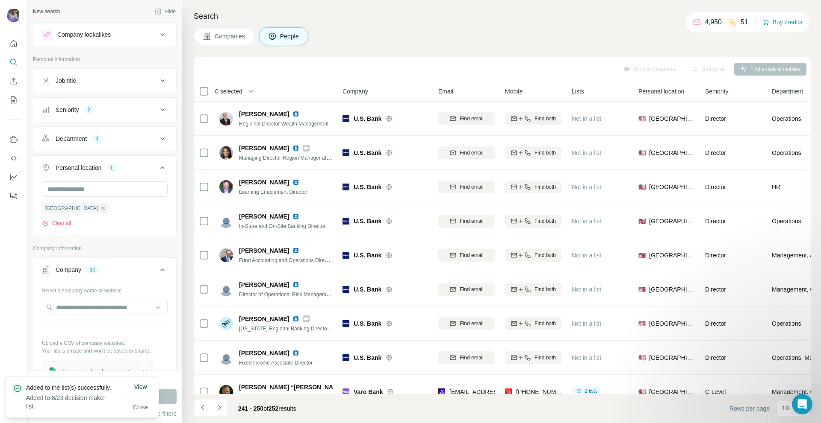
click at [140, 409] on span "Close" at bounding box center [140, 407] width 15 height 9
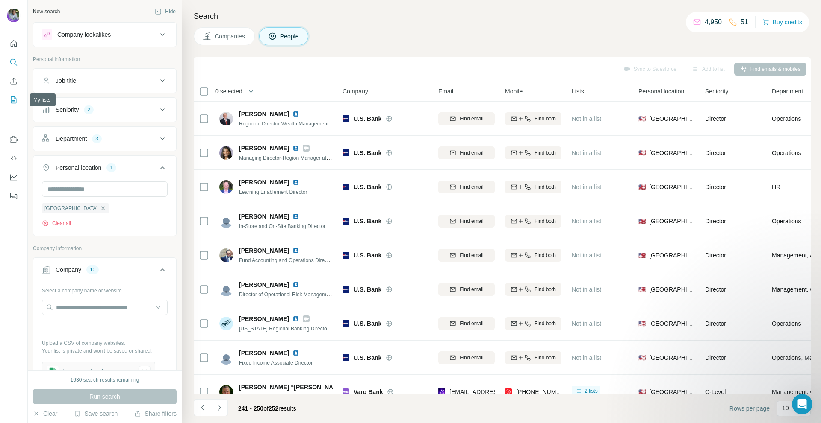
click at [15, 100] on icon "My lists" at bounding box center [13, 100] width 9 height 9
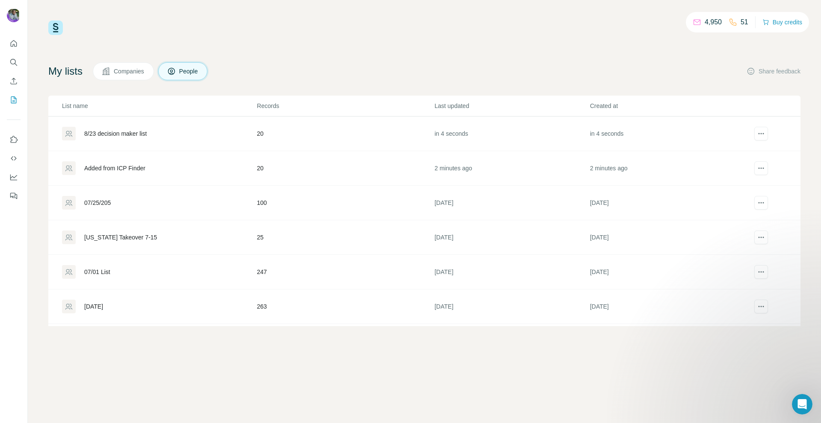
click at [132, 162] on div "Added from ICP Finder" at bounding box center [159, 169] width 194 height 14
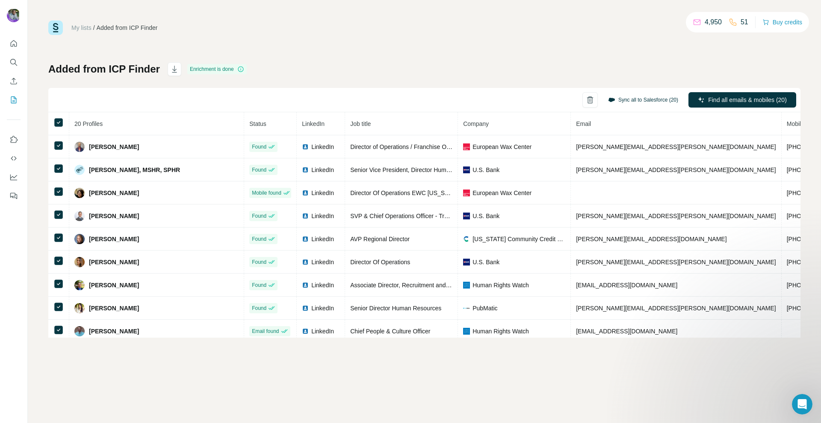
click at [632, 100] on button "Sync all to Salesforce (20)" at bounding box center [643, 100] width 82 height 13
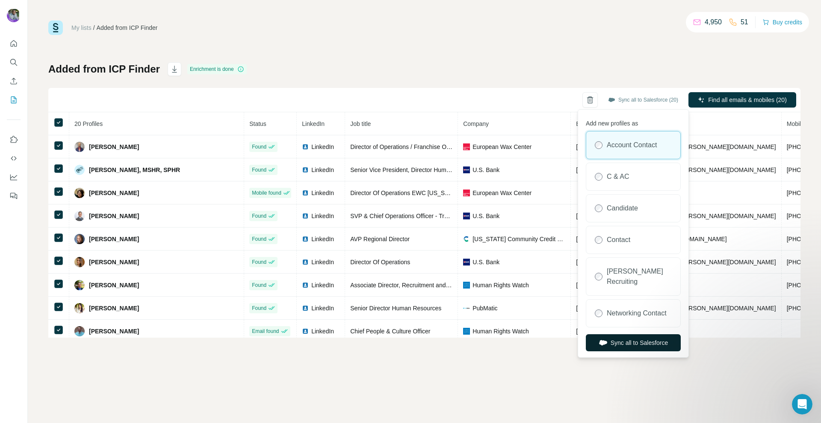
click at [644, 335] on button "Sync all to Salesforce" at bounding box center [632, 343] width 95 height 17
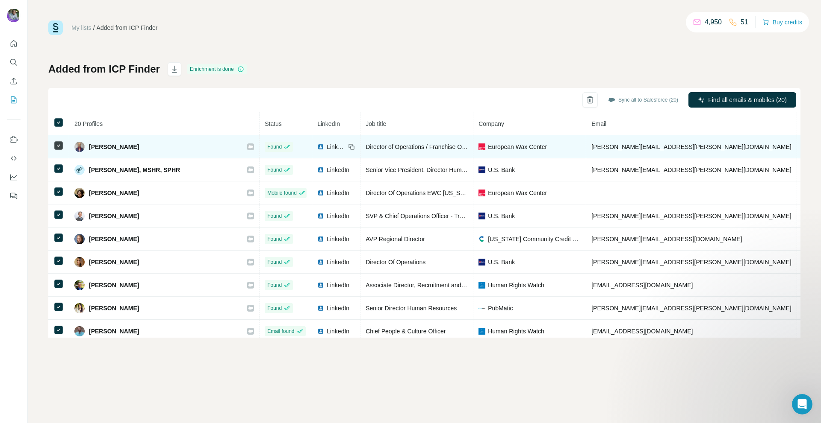
click at [248, 147] on icon at bounding box center [250, 146] width 5 height 3
click at [248, 146] on icon at bounding box center [250, 146] width 5 height 3
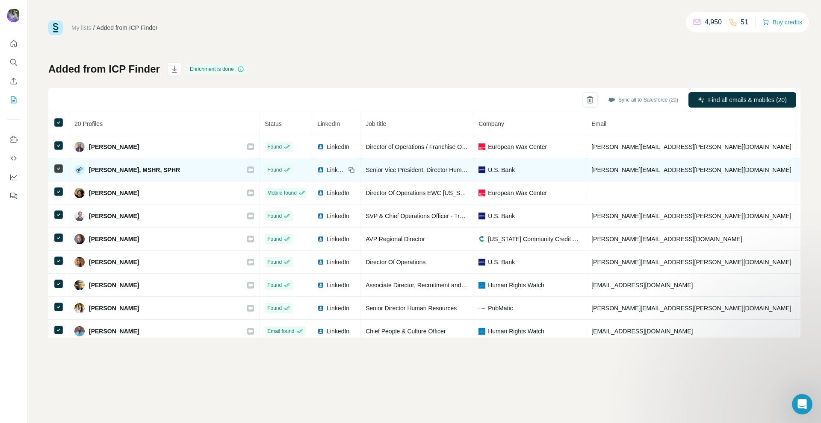
click at [248, 172] on icon at bounding box center [250, 170] width 5 height 7
click at [247, 170] on div at bounding box center [250, 170] width 7 height 7
click at [248, 168] on icon at bounding box center [250, 170] width 5 height 7
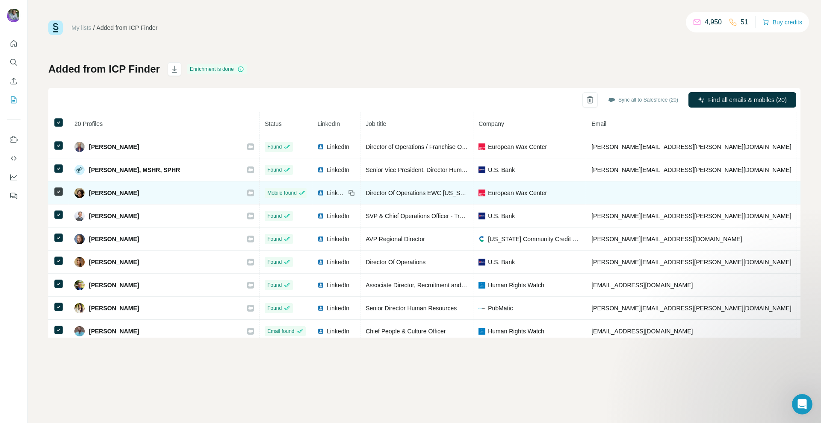
click at [248, 195] on icon at bounding box center [250, 193] width 5 height 7
click at [248, 190] on icon at bounding box center [250, 193] width 5 height 7
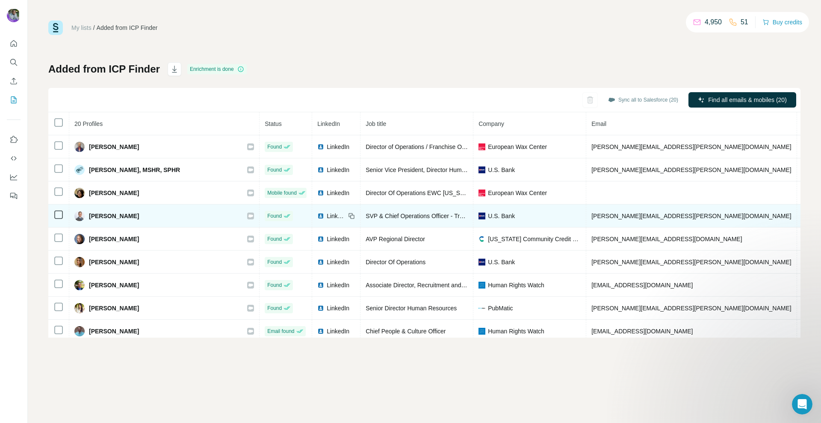
click at [248, 217] on icon at bounding box center [250, 216] width 5 height 3
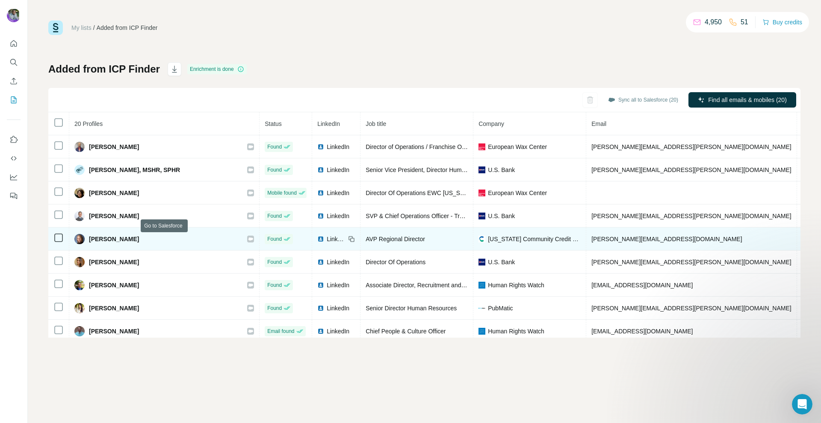
click at [248, 241] on icon at bounding box center [250, 239] width 5 height 7
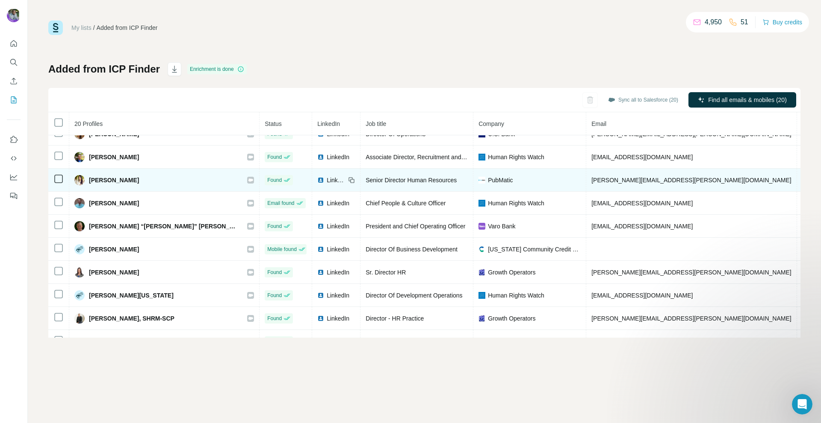
scroll to position [85, 0]
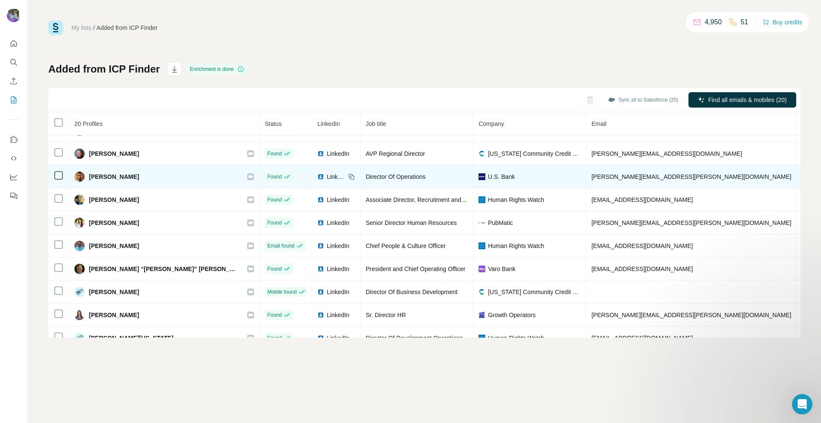
click at [161, 176] on div "[PERSON_NAME]" at bounding box center [163, 177] width 179 height 10
click at [248, 176] on icon at bounding box center [250, 177] width 5 height 7
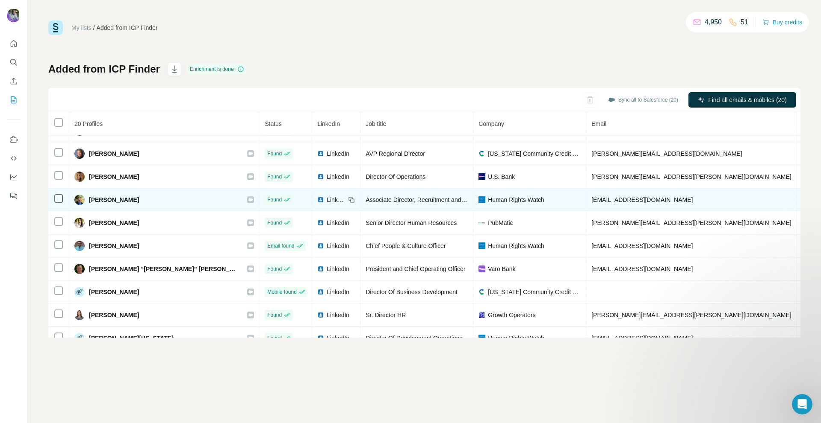
scroll to position [128, 0]
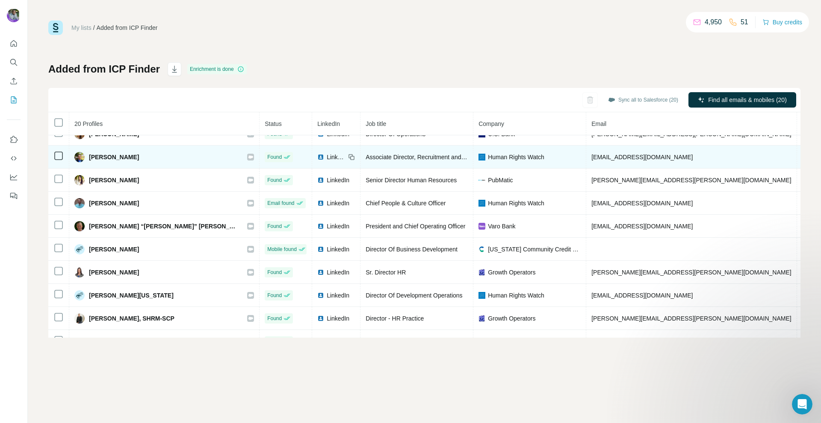
click at [248, 157] on icon at bounding box center [250, 157] width 5 height 3
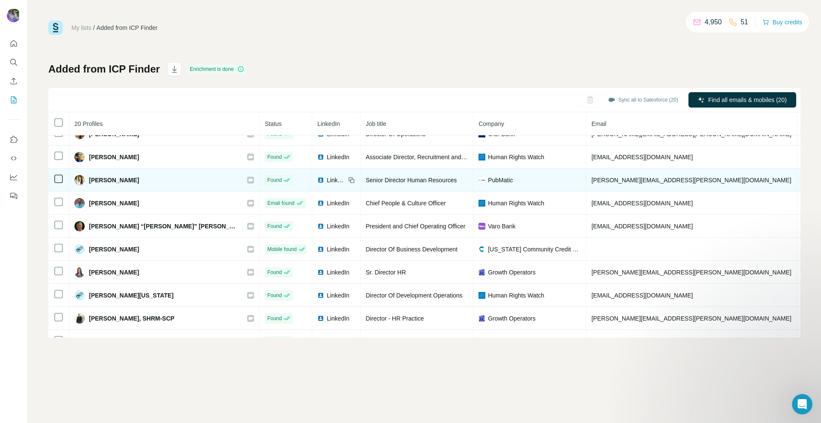
click at [248, 179] on icon at bounding box center [250, 180] width 5 height 3
click at [248, 182] on icon at bounding box center [250, 180] width 5 height 7
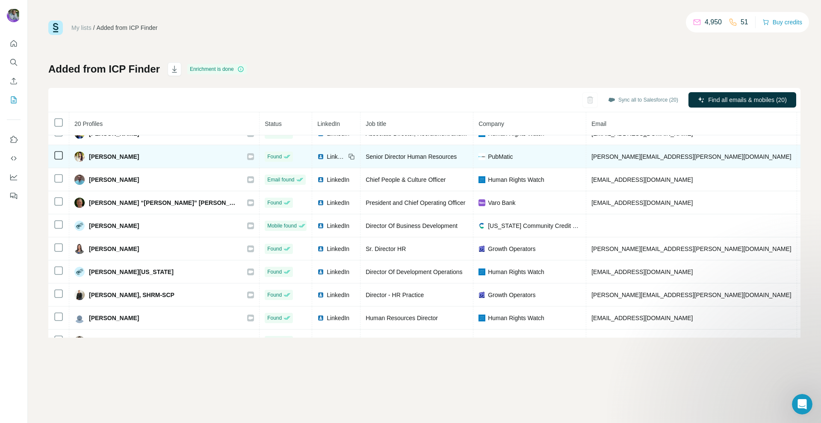
scroll to position [171, 0]
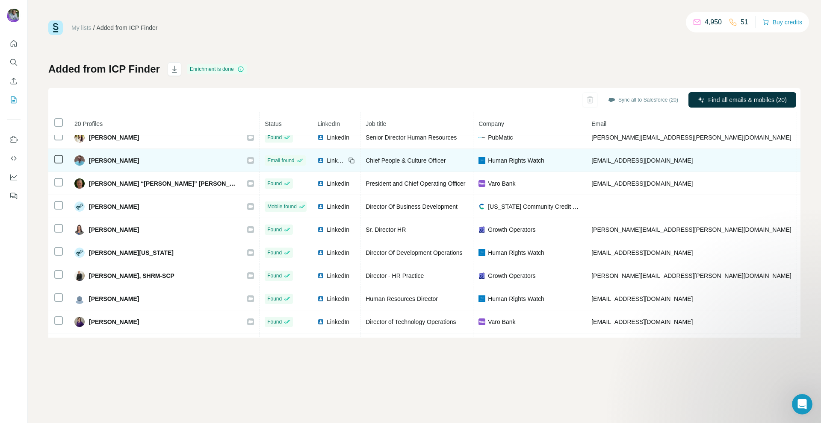
click at [248, 162] on icon at bounding box center [250, 160] width 5 height 7
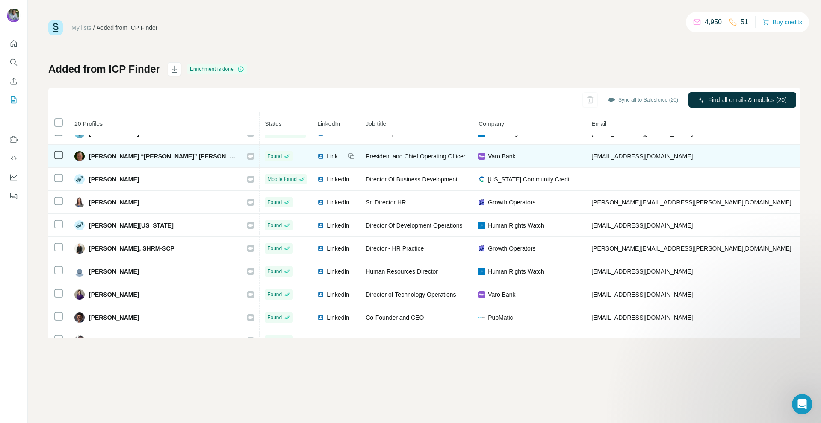
scroll to position [214, 0]
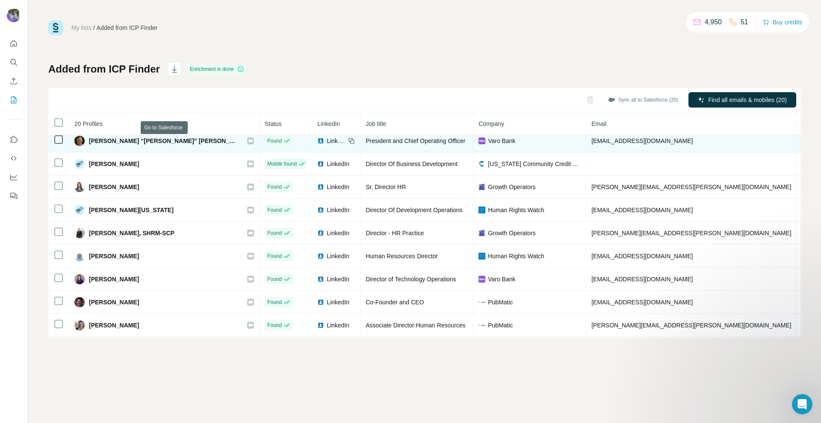
click at [248, 142] on icon at bounding box center [250, 140] width 5 height 3
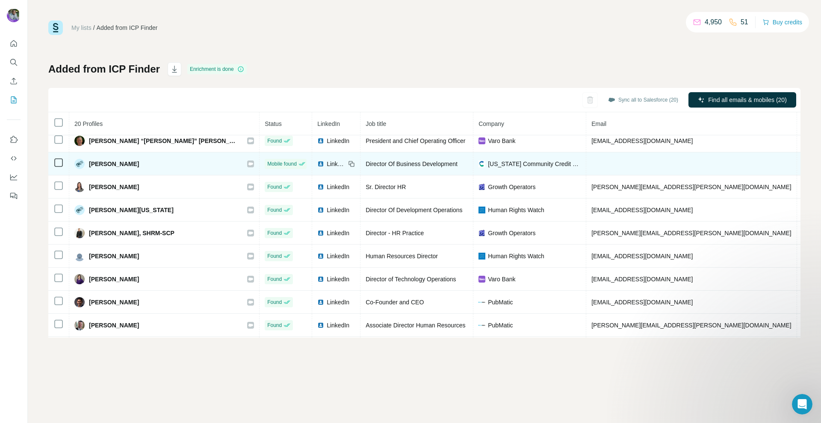
click at [248, 165] on icon at bounding box center [250, 163] width 5 height 3
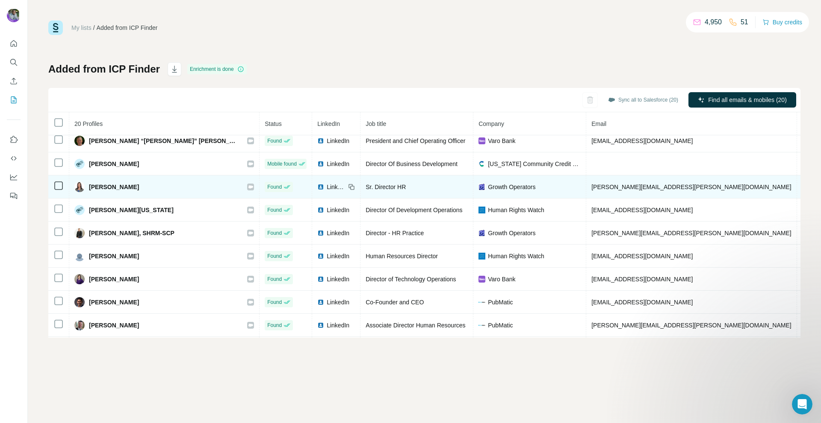
click at [248, 188] on icon at bounding box center [250, 186] width 5 height 3
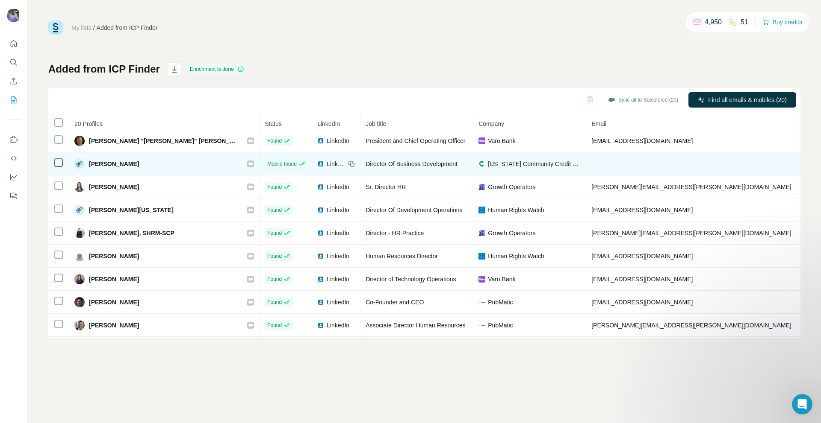
click at [248, 164] on icon at bounding box center [250, 164] width 5 height 7
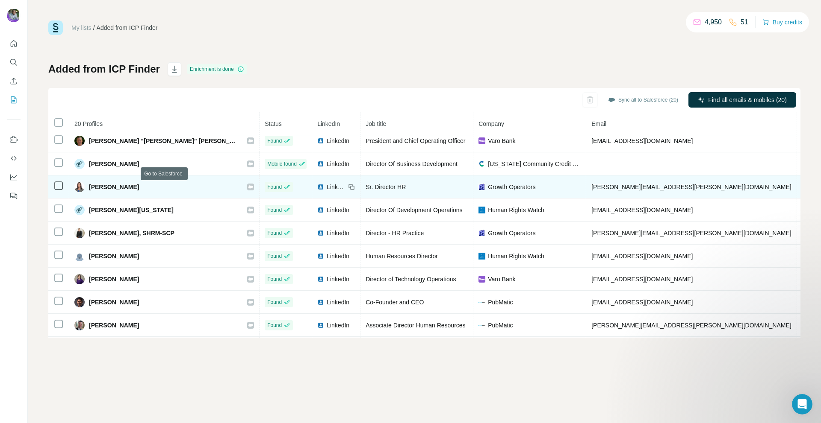
click at [248, 187] on icon at bounding box center [250, 186] width 5 height 3
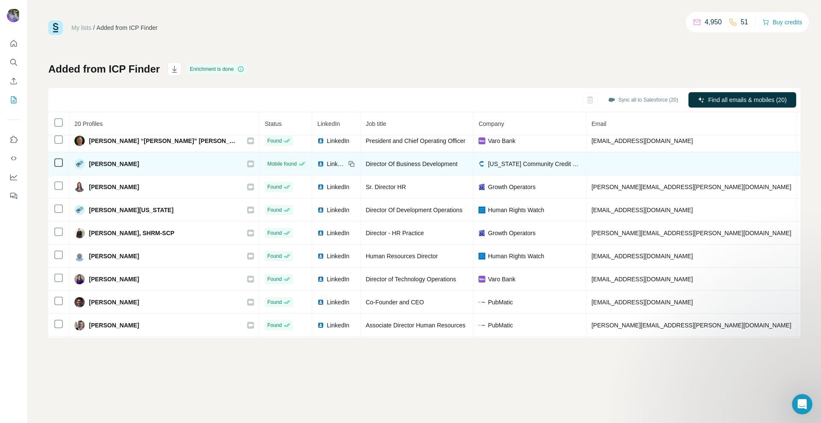
scroll to position [256, 0]
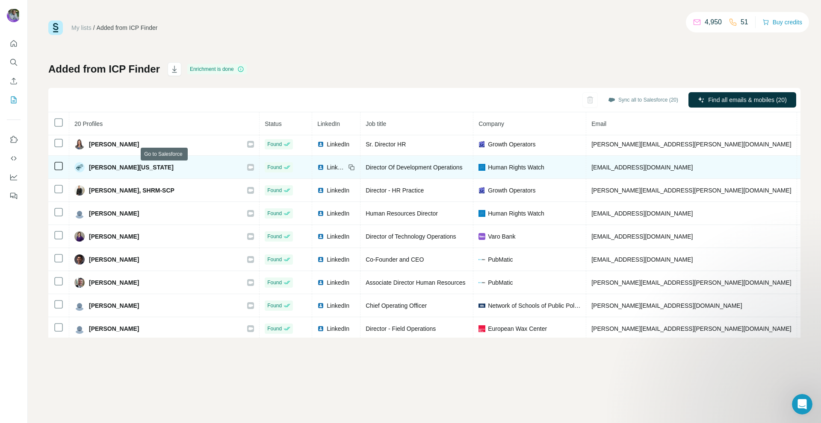
click at [248, 168] on icon at bounding box center [250, 167] width 5 height 3
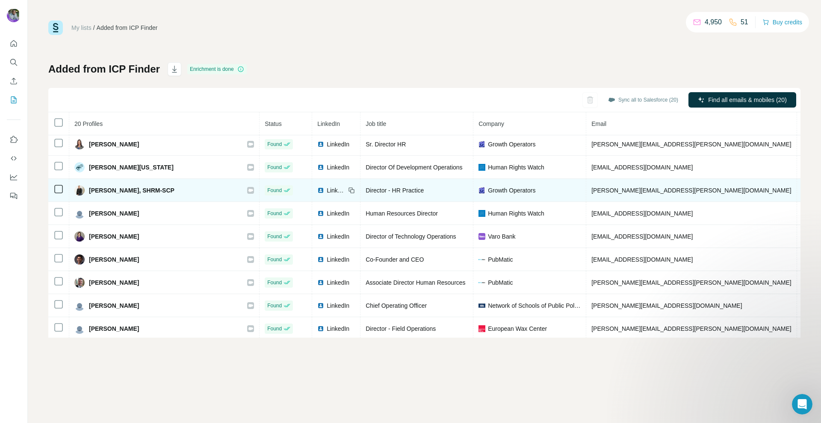
click at [248, 189] on icon at bounding box center [250, 190] width 5 height 3
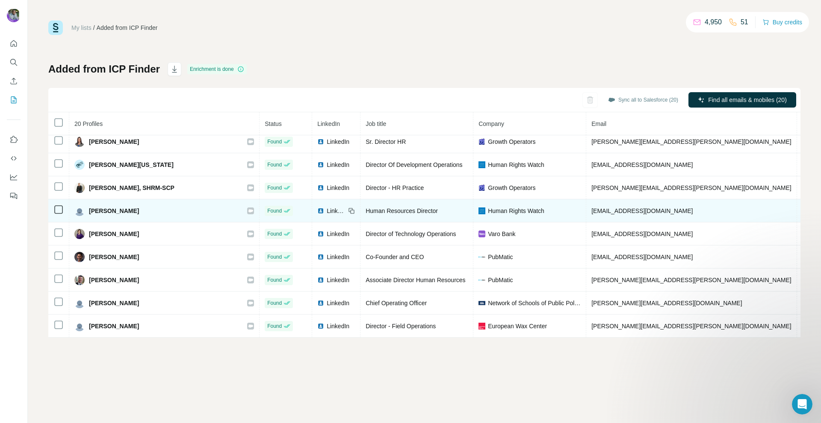
scroll to position [263, 0]
click at [247, 210] on div at bounding box center [250, 211] width 7 height 7
click at [248, 209] on icon at bounding box center [250, 211] width 5 height 7
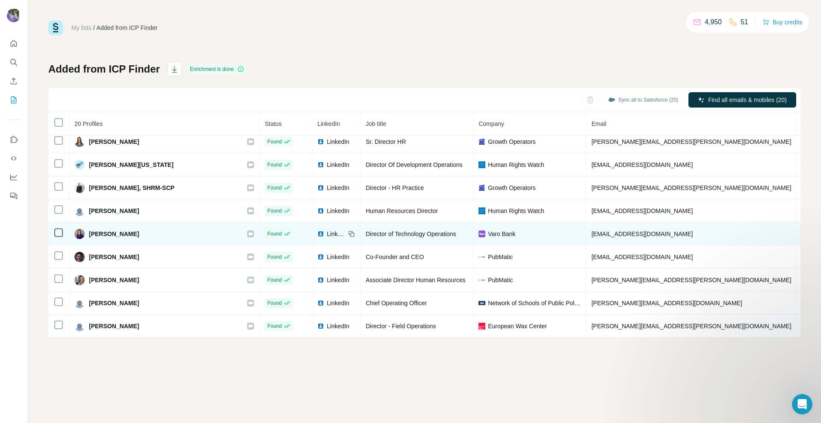
click at [248, 232] on icon at bounding box center [250, 233] width 5 height 3
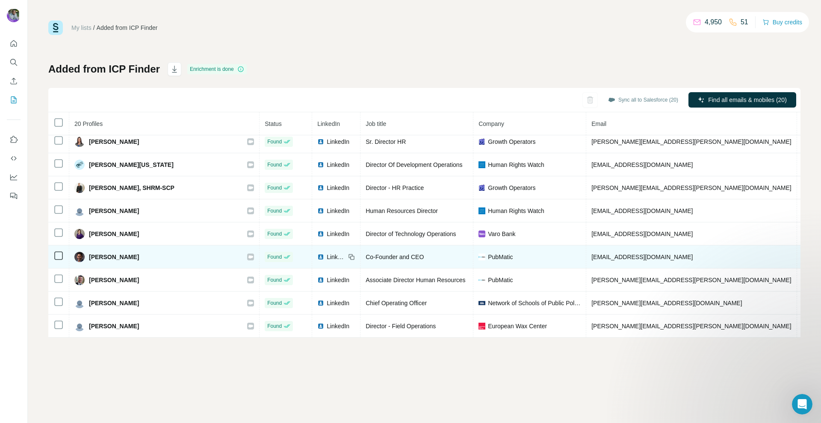
click at [248, 254] on icon at bounding box center [250, 257] width 5 height 7
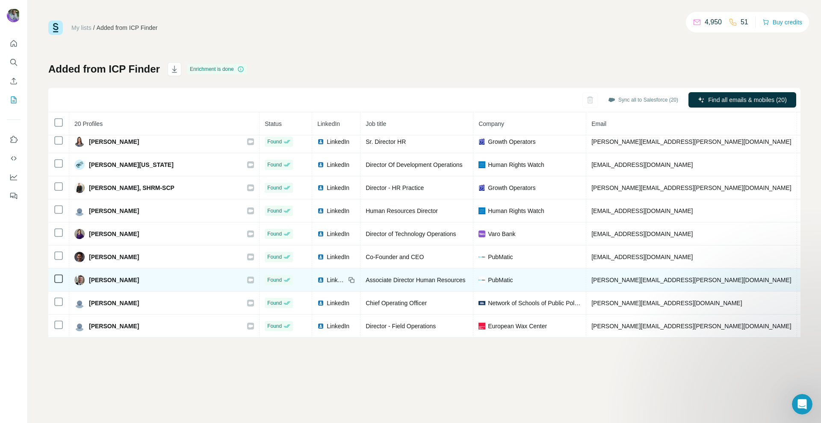
click at [247, 277] on div at bounding box center [250, 280] width 7 height 7
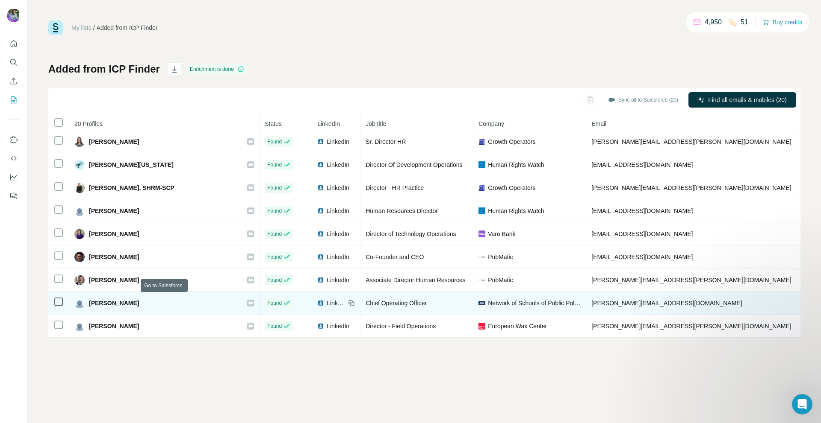
click at [248, 301] on icon at bounding box center [250, 303] width 5 height 7
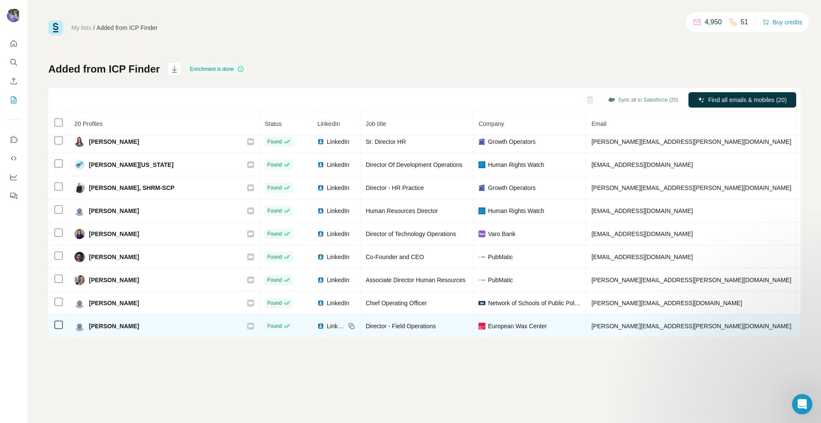
click at [248, 323] on icon at bounding box center [250, 326] width 5 height 7
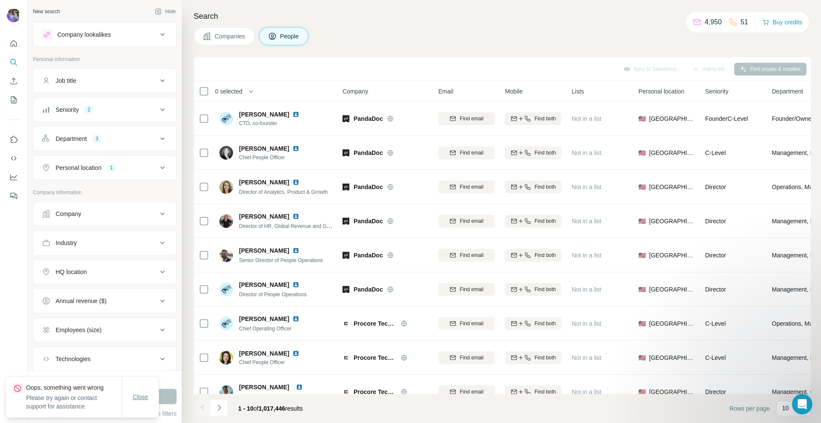
click at [135, 392] on button "Close" at bounding box center [140, 397] width 27 height 15
click at [122, 114] on button "Seniority 2" at bounding box center [104, 110] width 143 height 21
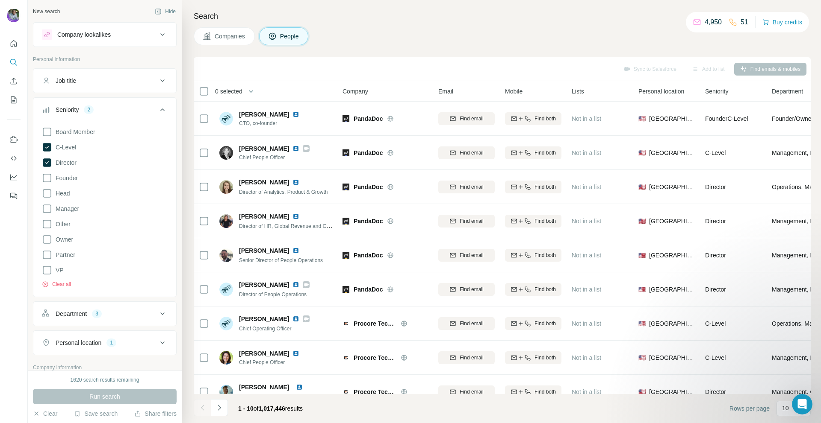
click at [122, 114] on button "Seniority 2" at bounding box center [104, 112] width 143 height 24
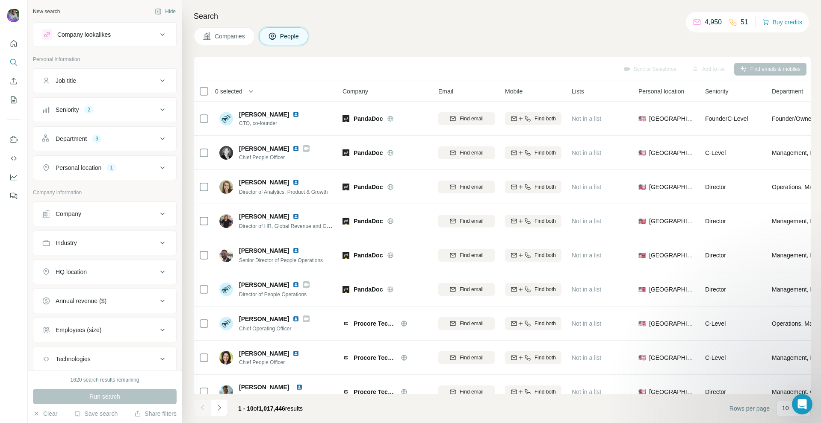
click at [122, 114] on button "Seniority 2" at bounding box center [104, 110] width 143 height 21
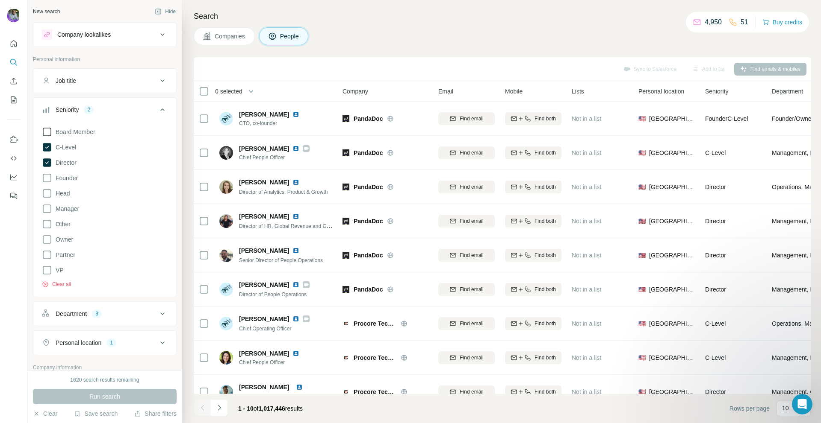
click at [55, 135] on span "Board Member" at bounding box center [73, 132] width 43 height 9
click at [56, 135] on span "Board Member" at bounding box center [73, 132] width 43 height 9
click at [158, 106] on icon at bounding box center [162, 110] width 10 height 10
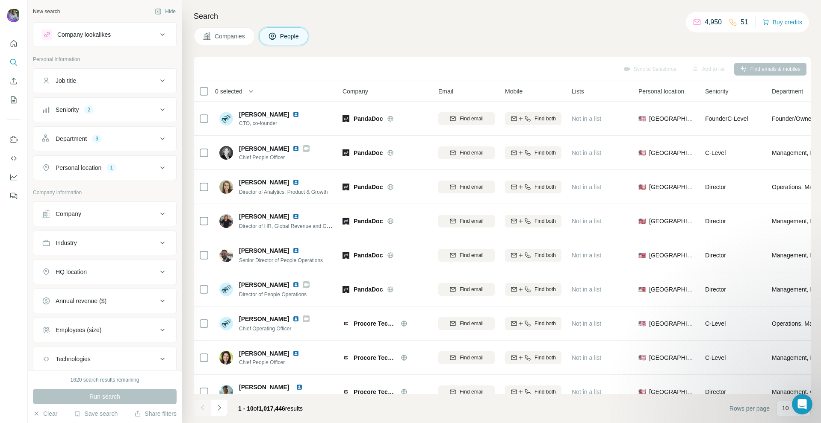
click at [221, 42] on button "Companies" at bounding box center [224, 36] width 61 height 18
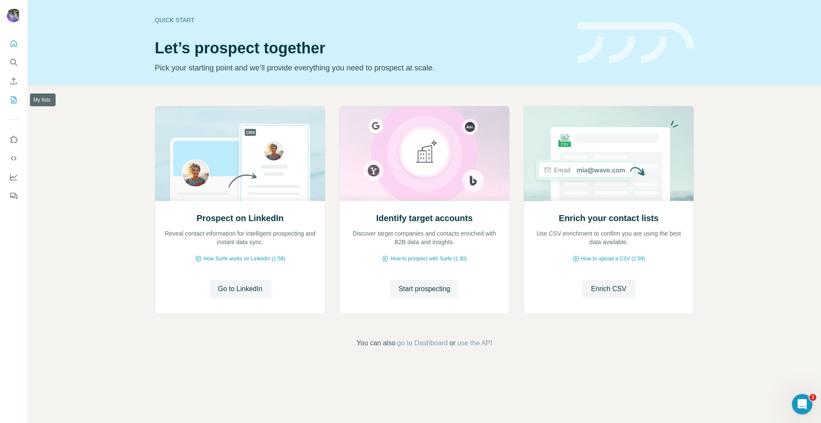
click at [13, 103] on icon "My lists" at bounding box center [13, 100] width 9 height 9
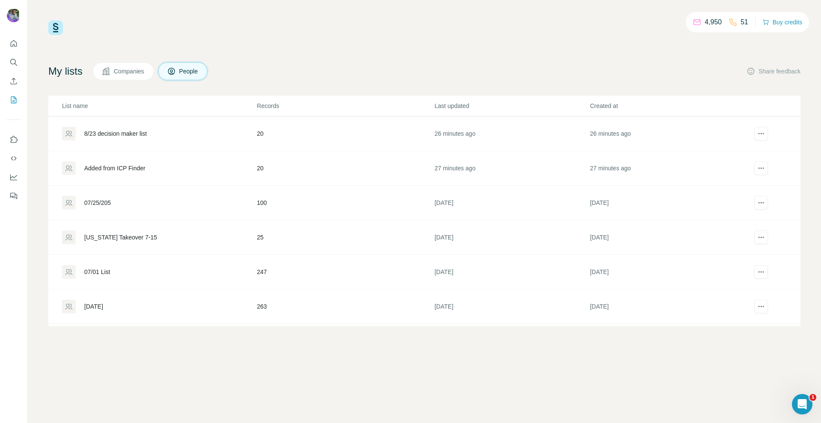
click at [246, 133] on div "8/23 decision maker list" at bounding box center [159, 134] width 194 height 14
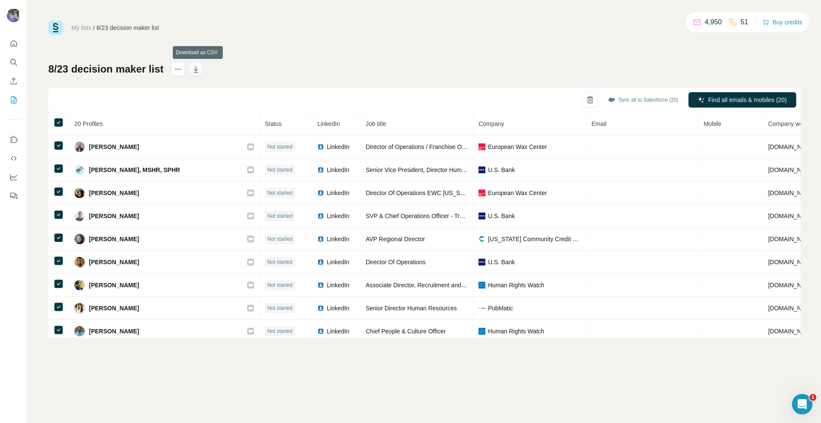
click at [195, 72] on icon "button" at bounding box center [195, 69] width 9 height 9
